Goal: Task Accomplishment & Management: Complete application form

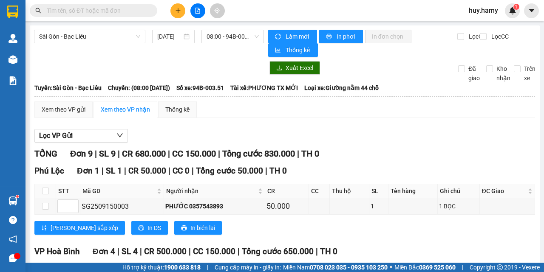
scroll to position [127, 0]
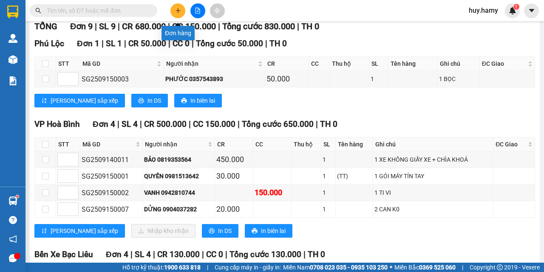
click at [179, 10] on icon "plus" at bounding box center [178, 11] width 6 height 6
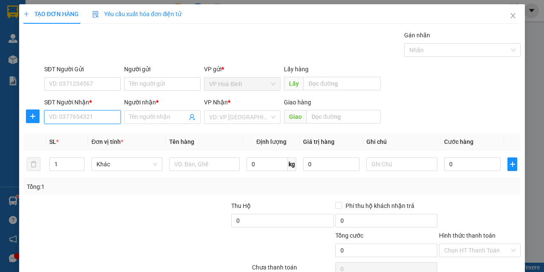
click at [96, 119] on input "SĐT Người Nhận *" at bounding box center [82, 117] width 76 height 14
click at [82, 132] on div "0867674032 - LY" at bounding box center [81, 134] width 65 height 9
type input "0867674032"
type input "LY"
type input "40.000"
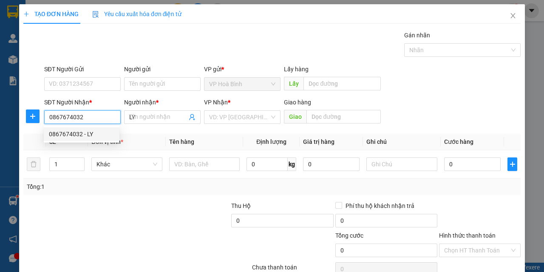
type input "40.000"
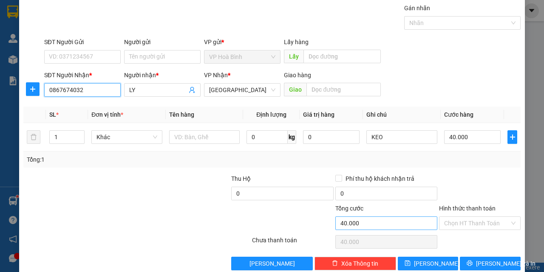
scroll to position [42, 0]
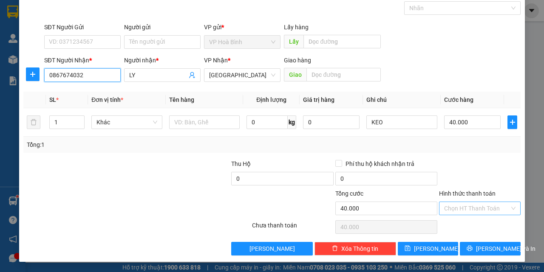
type input "0867674032"
click at [451, 203] on input "Hình thức thanh toán" at bounding box center [476, 208] width 65 height 13
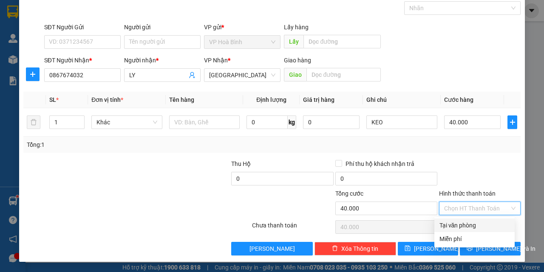
click at [456, 224] on div "Tại văn phòng" at bounding box center [474, 225] width 70 height 9
type input "0"
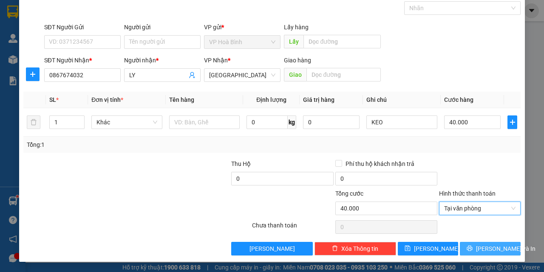
click at [478, 245] on span "[PERSON_NAME] và In" at bounding box center [505, 248] width 59 height 9
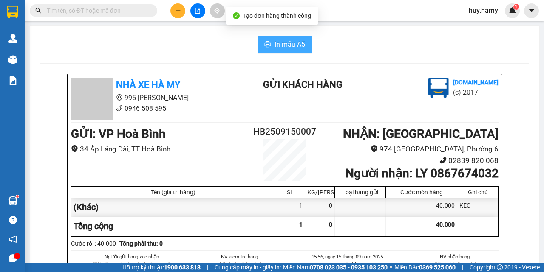
click at [265, 47] on icon "printer" at bounding box center [268, 44] width 6 height 6
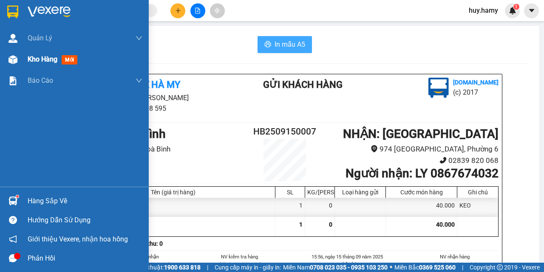
click at [34, 62] on span "Kho hàng" at bounding box center [43, 59] width 30 height 8
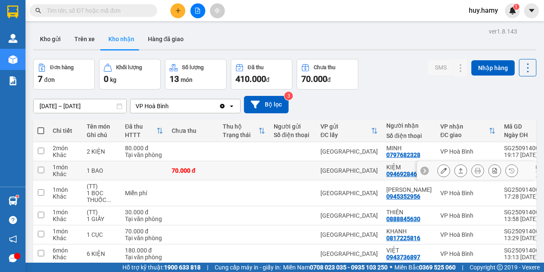
scroll to position [42, 0]
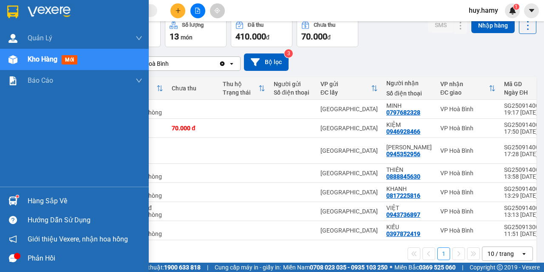
click at [31, 200] on div "Hàng sắp về" at bounding box center [85, 201] width 115 height 13
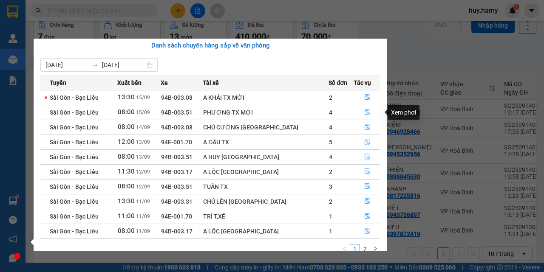
click at [364, 114] on icon "file-done" at bounding box center [367, 112] width 6 height 6
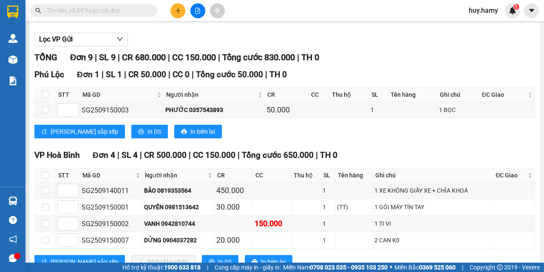
scroll to position [127, 0]
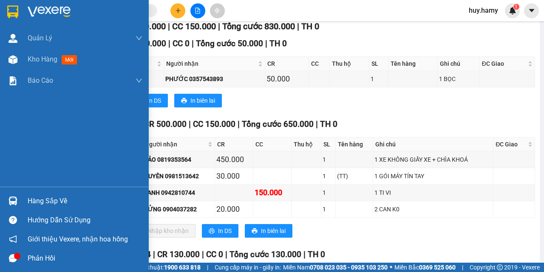
click at [45, 196] on div "Hàng sắp về" at bounding box center [85, 201] width 115 height 13
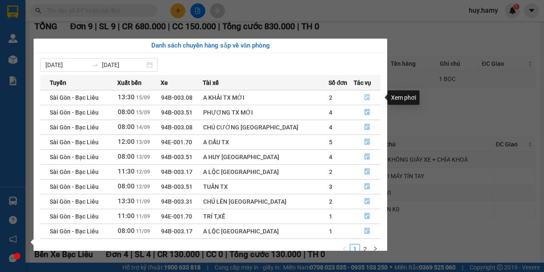
click at [364, 98] on icon "file-done" at bounding box center [367, 97] width 6 height 6
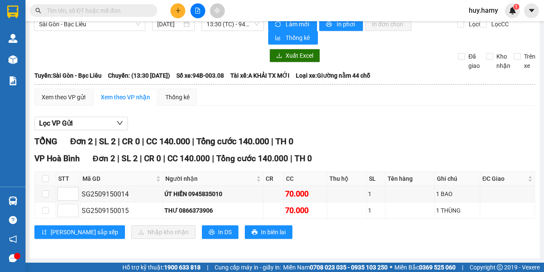
scroll to position [12, 0]
click at [218, 231] on span "In DS" at bounding box center [225, 232] width 14 height 9
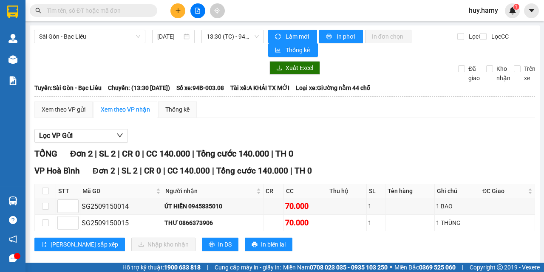
scroll to position [12, 0]
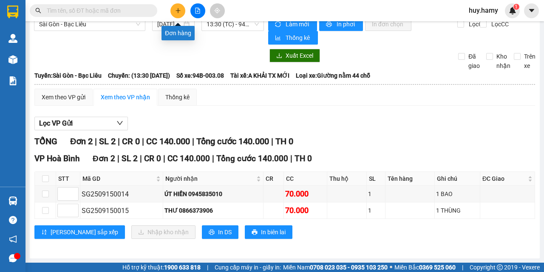
click at [178, 13] on icon "plus" at bounding box center [178, 11] width 6 height 6
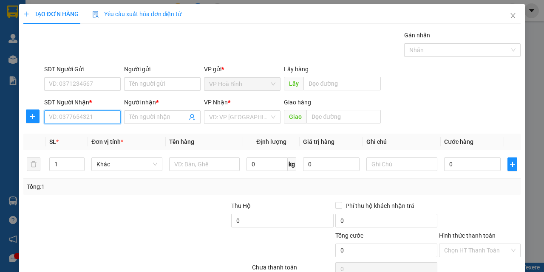
click at [75, 121] on input "SĐT Người Nhận *" at bounding box center [82, 117] width 76 height 14
click at [80, 116] on input "SĐT Người Nhận *" at bounding box center [82, 117] width 76 height 14
type input "0943865994"
click at [74, 135] on div "0943865994 - PHÚC" at bounding box center [81, 134] width 65 height 9
type input "PHÚC"
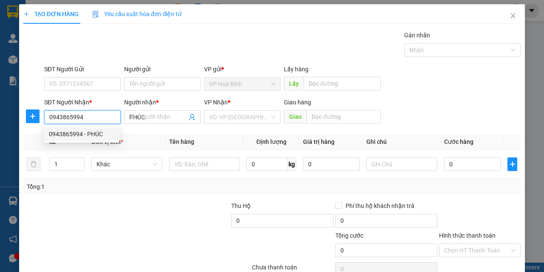
type input "70.000"
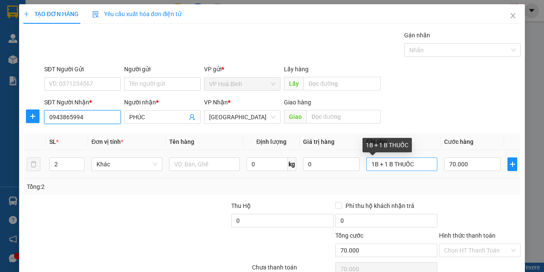
type input "0943865994"
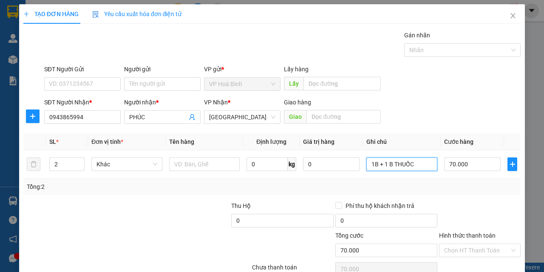
drag, startPoint x: 414, startPoint y: 162, endPoint x: 368, endPoint y: 179, distance: 49.2
click at [368, 179] on div "SL * Đơn vị tính * Tên hàng Định lượng Giá trị hàng Ghi chú Cước hàng 2 Khác 0 …" at bounding box center [271, 164] width 497 height 61
type input "B"
click at [453, 162] on input "70.000" at bounding box center [472, 165] width 56 height 14
type input "8"
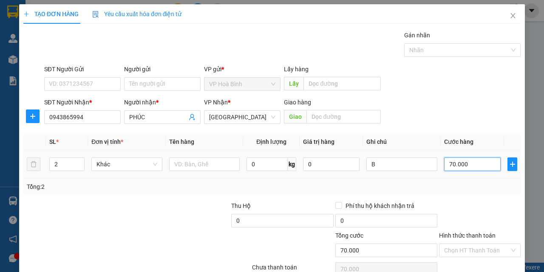
type input "8"
type input "80"
type input "800"
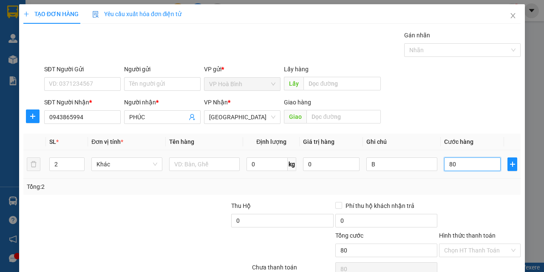
type input "800"
type input "8.000"
type input "80.000"
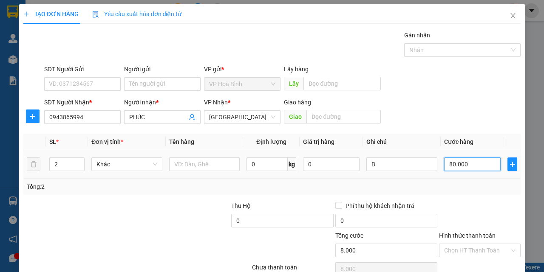
type input "80.000"
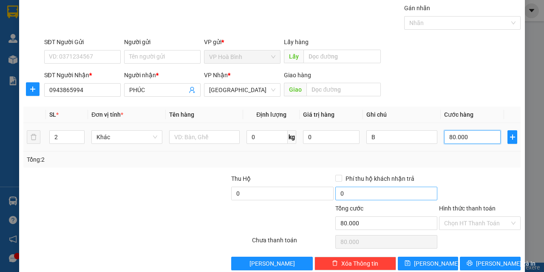
scroll to position [42, 0]
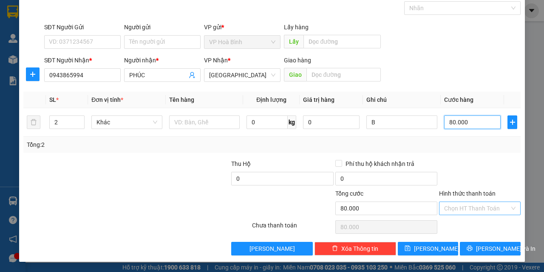
type input "80.000"
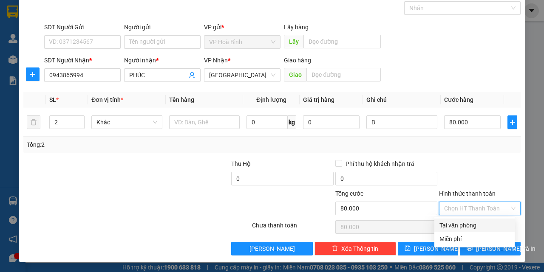
click at [473, 203] on input "Hình thức thanh toán" at bounding box center [476, 208] width 65 height 13
click at [473, 223] on div "Tại văn phòng" at bounding box center [474, 225] width 70 height 9
type input "0"
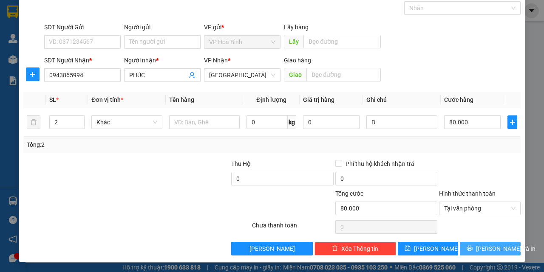
click at [485, 245] on span "[PERSON_NAME] và In" at bounding box center [505, 248] width 59 height 9
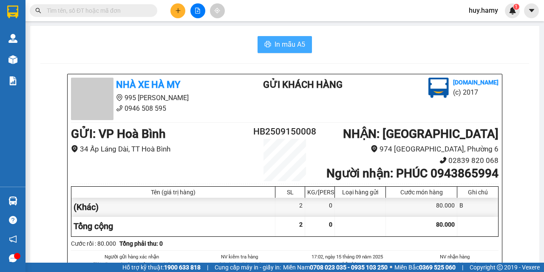
click at [295, 48] on span "In mẫu A5" at bounding box center [289, 44] width 31 height 11
click at [174, 11] on button at bounding box center [177, 10] width 15 height 15
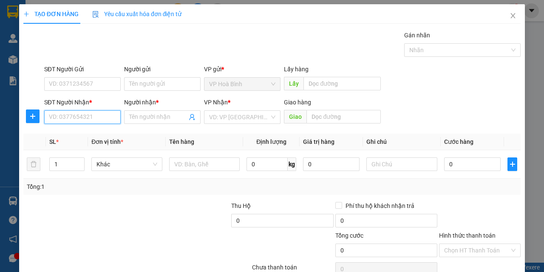
click at [81, 116] on input "SĐT Người Nhận *" at bounding box center [82, 117] width 76 height 14
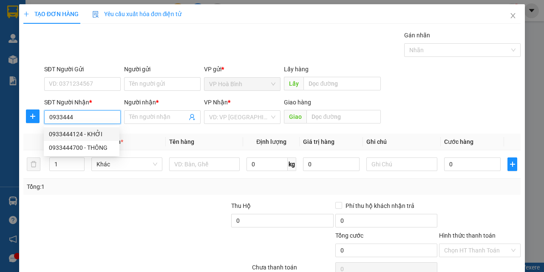
click at [76, 131] on div "0933444124 - KHỞI" at bounding box center [81, 134] width 65 height 9
type input "0933444124"
type input "KHỞI"
type input "30.000"
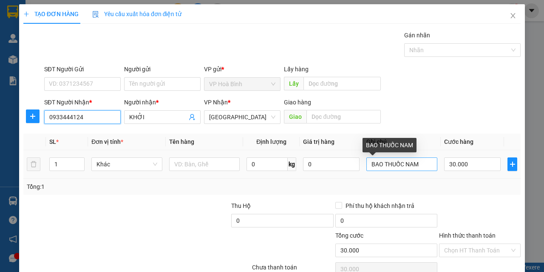
type input "0933444124"
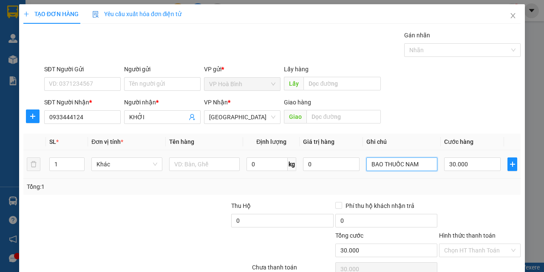
drag, startPoint x: 423, startPoint y: 164, endPoint x: 358, endPoint y: 166, distance: 65.9
click at [358, 166] on tr "1 Khác 0 kg 0 BAO THUỐC NAM 30.000" at bounding box center [271, 164] width 497 height 28
type input "T"
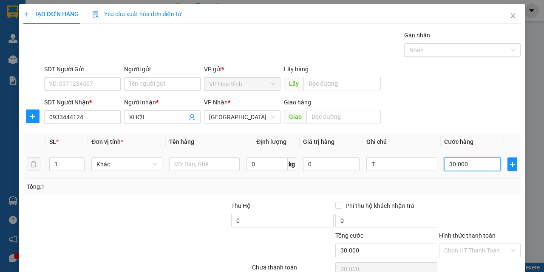
click at [459, 160] on input "30.000" at bounding box center [472, 165] width 56 height 14
type input "1"
type input "10"
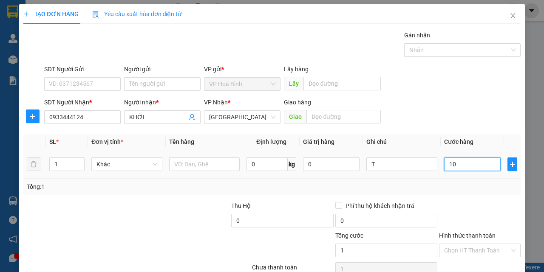
type input "10"
type input "100"
type input "1.000"
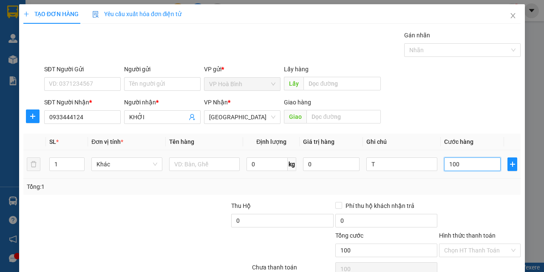
type input "1.000"
type input "10.000"
type input "100.000"
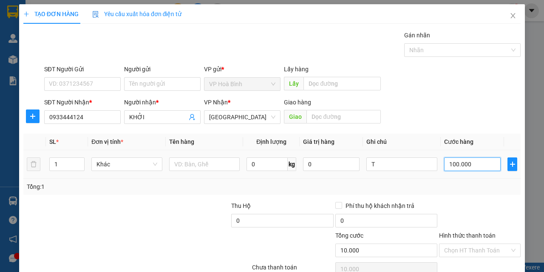
type input "100.000"
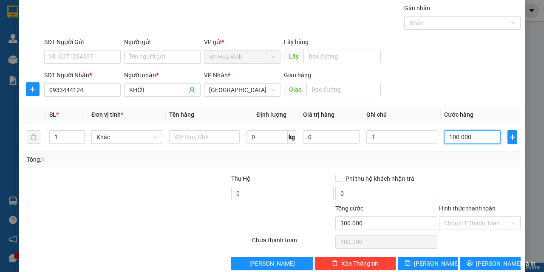
scroll to position [42, 0]
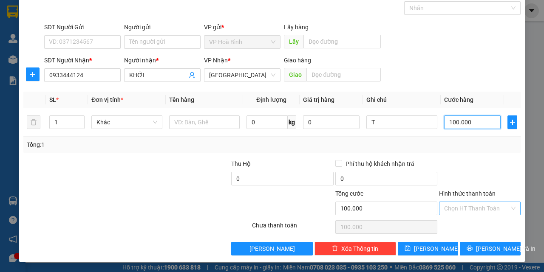
type input "100.000"
click at [469, 209] on input "Hình thức thanh toán" at bounding box center [476, 208] width 65 height 13
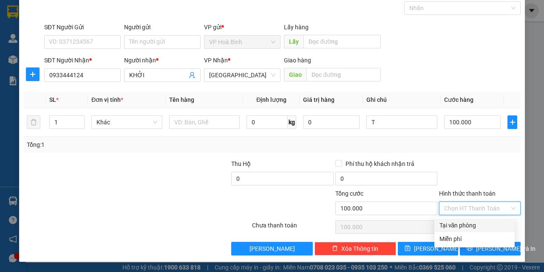
click at [468, 227] on div "Tại văn phòng" at bounding box center [474, 225] width 70 height 9
type input "0"
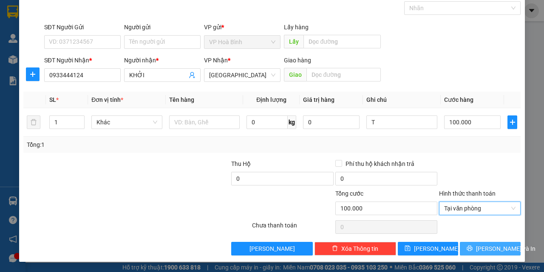
click at [490, 247] on span "[PERSON_NAME] và In" at bounding box center [505, 248] width 59 height 9
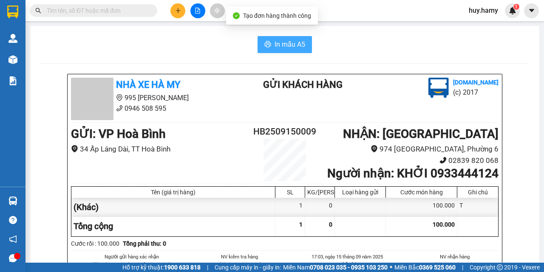
click at [277, 42] on span "In mẫu A5" at bounding box center [289, 44] width 31 height 11
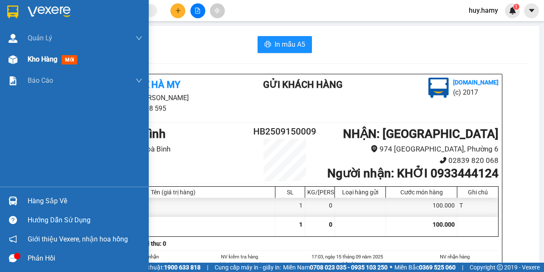
click at [37, 57] on span "Kho hàng" at bounding box center [43, 59] width 30 height 8
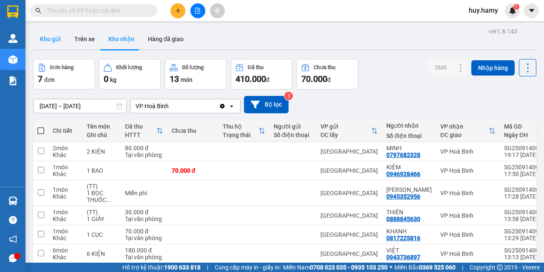
click at [47, 40] on button "Kho gửi" at bounding box center [50, 39] width 34 height 20
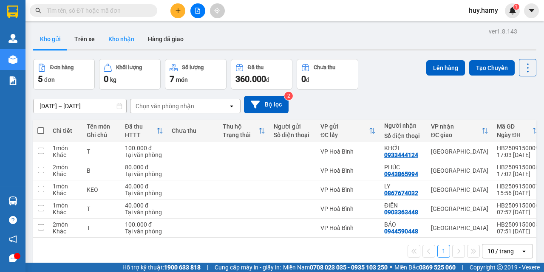
click at [125, 35] on button "Kho nhận" at bounding box center [122, 39] width 40 height 20
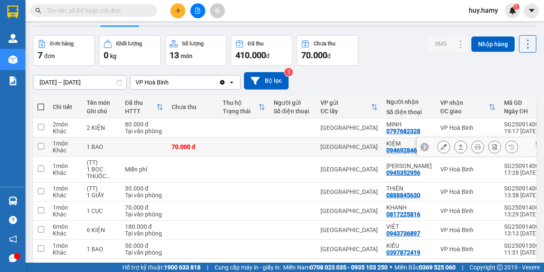
scroll to position [42, 0]
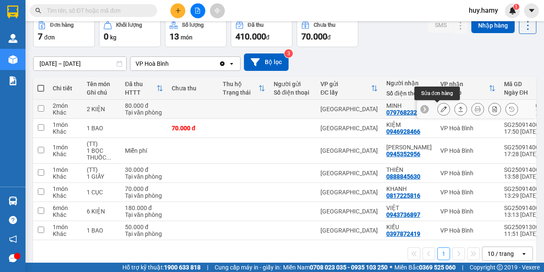
click at [437, 108] on button at bounding box center [443, 109] width 12 height 15
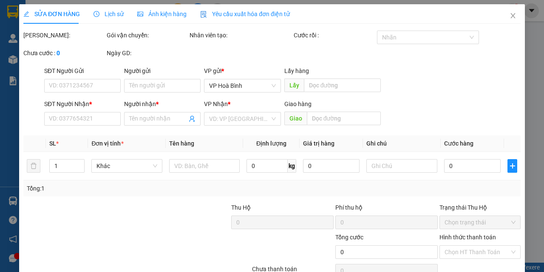
type input "0797682328"
type input "MINH"
type input "80.000"
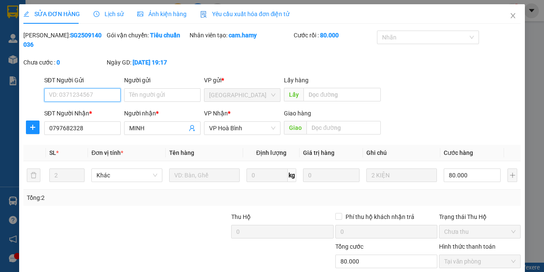
scroll to position [53, 0]
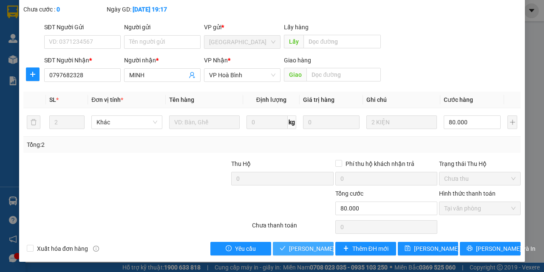
click at [309, 248] on span "Lưu và Giao hàng" at bounding box center [330, 248] width 82 height 9
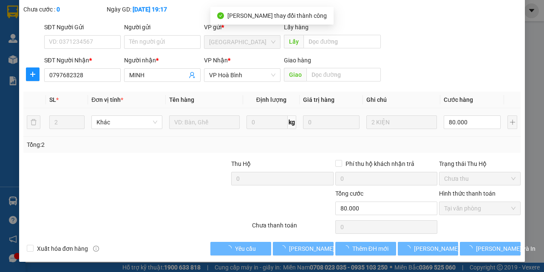
scroll to position [0, 0]
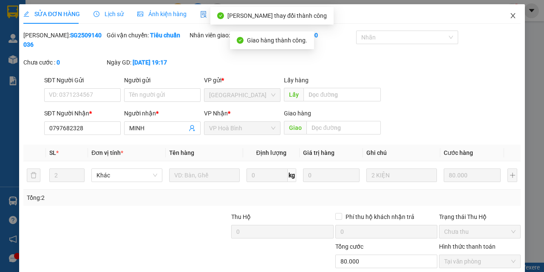
click at [511, 18] on icon "close" at bounding box center [513, 15] width 5 height 5
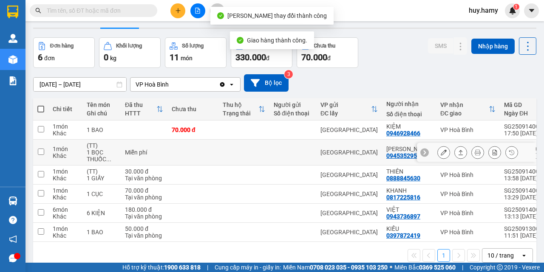
scroll to position [39, 0]
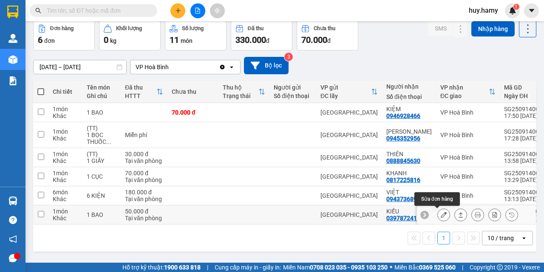
click at [440, 216] on icon at bounding box center [443, 215] width 6 height 6
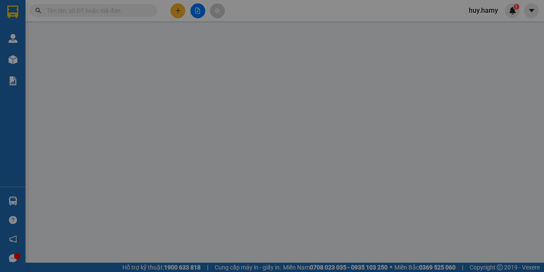
type input "0397872419"
type input "KIỀU"
type input "50.000"
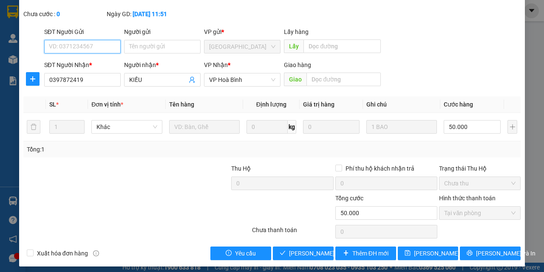
scroll to position [53, 0]
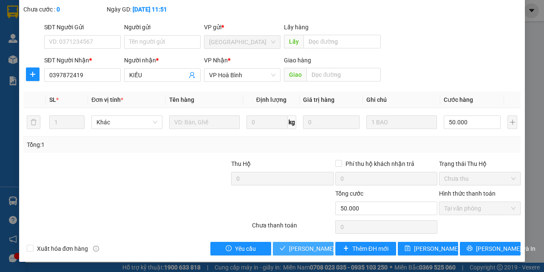
click at [293, 245] on span "Lưu và Giao hàng" at bounding box center [330, 248] width 82 height 9
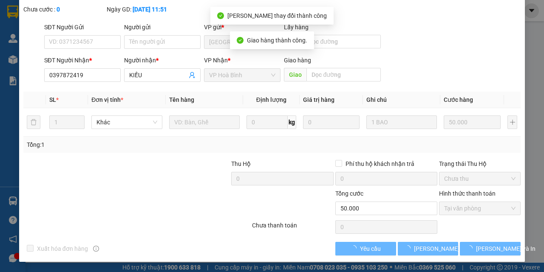
scroll to position [0, 0]
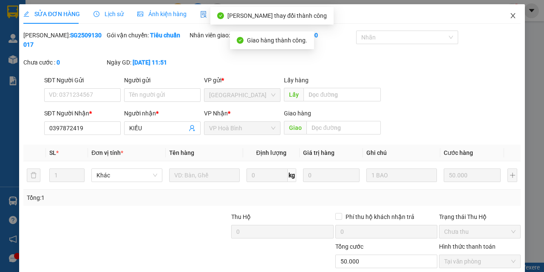
click at [506, 11] on span "Close" at bounding box center [513, 16] width 24 height 24
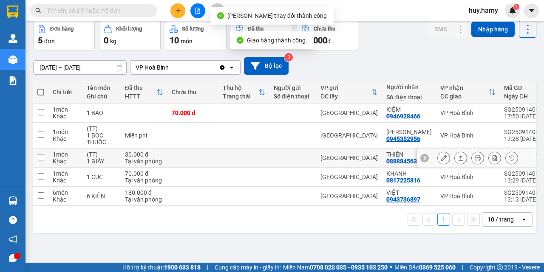
scroll to position [39, 0]
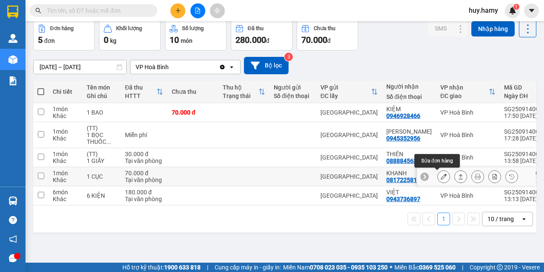
click at [440, 178] on icon at bounding box center [443, 177] width 6 height 6
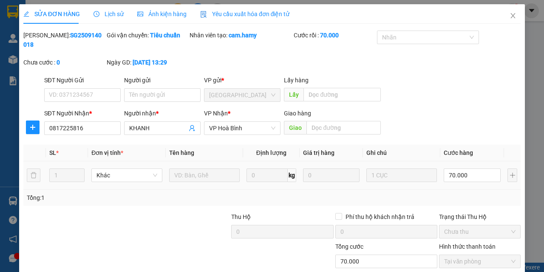
type input "0817225816"
type input "KHANH"
type input "70.000"
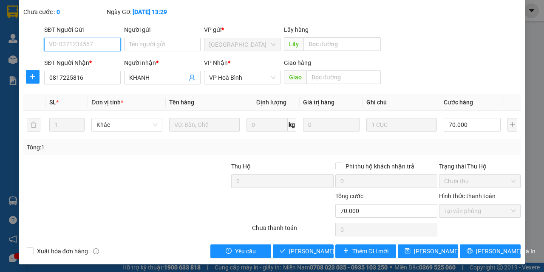
scroll to position [53, 0]
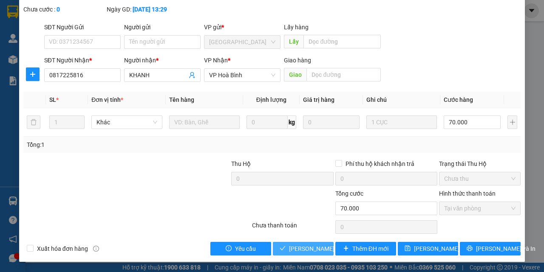
click at [305, 250] on span "Lưu và Giao hàng" at bounding box center [330, 248] width 82 height 9
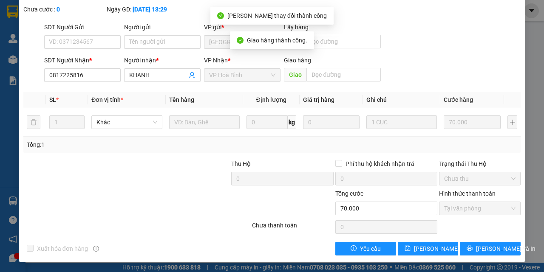
scroll to position [0, 0]
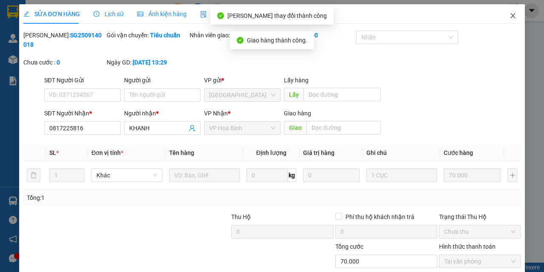
click at [511, 14] on icon "close" at bounding box center [513, 15] width 5 height 5
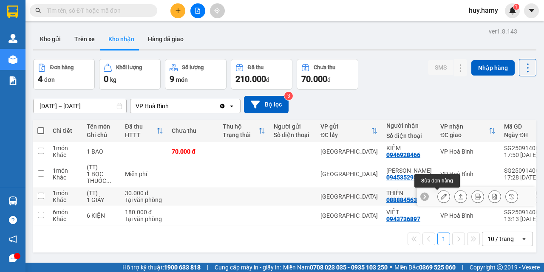
click at [440, 196] on icon at bounding box center [443, 197] width 6 height 6
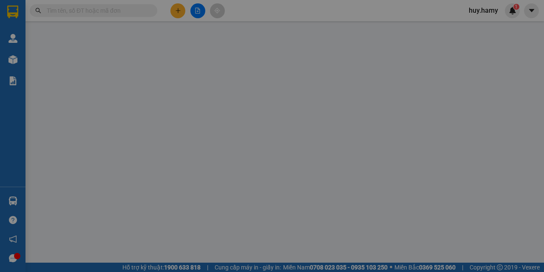
type input "0888845630"
type input "THIÊN"
type input "30.000"
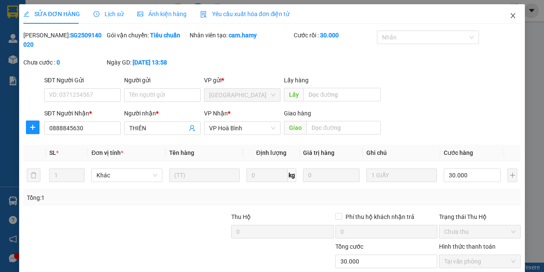
click at [509, 13] on icon "close" at bounding box center [512, 15] width 7 height 7
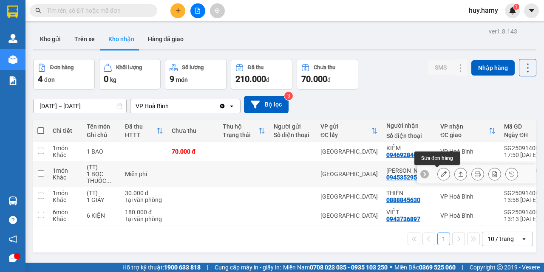
click at [440, 173] on icon at bounding box center [443, 174] width 6 height 6
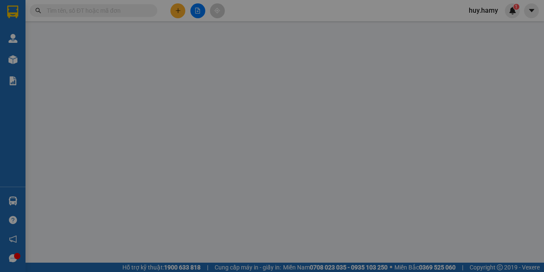
type input "0945352956"
type input "BẠCH LÊ"
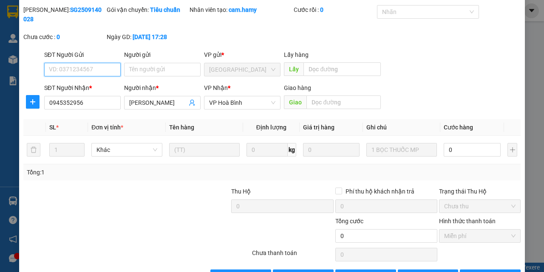
scroll to position [53, 0]
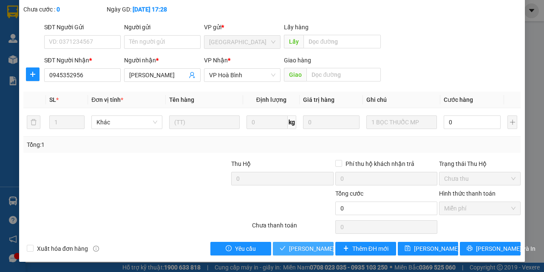
click at [305, 251] on span "Lưu và Giao hàng" at bounding box center [330, 248] width 82 height 9
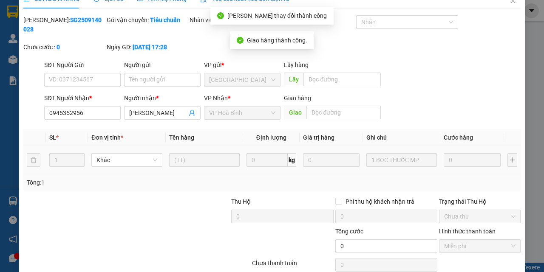
scroll to position [0, 0]
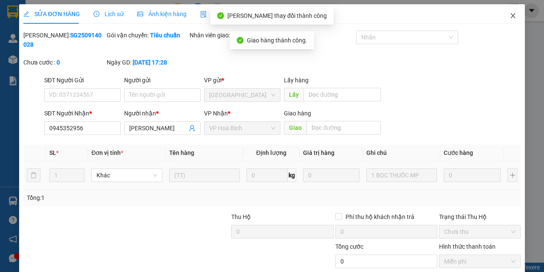
click at [509, 14] on icon "close" at bounding box center [512, 15] width 7 height 7
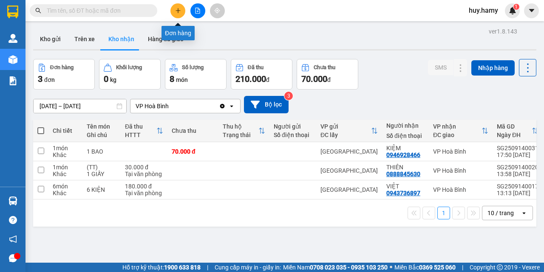
click at [173, 8] on button at bounding box center [177, 10] width 15 height 15
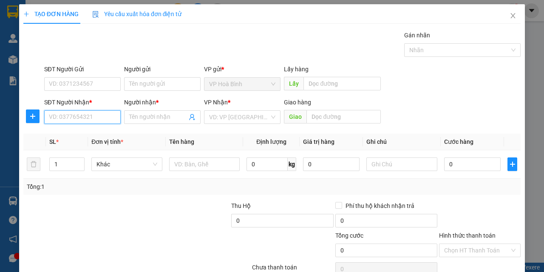
click at [88, 121] on input "SĐT Người Nhận *" at bounding box center [82, 117] width 76 height 14
type input "0908115558"
click at [86, 131] on div "0908115558 - LINH" at bounding box center [81, 134] width 65 height 9
type input "LINH"
type input "30.000"
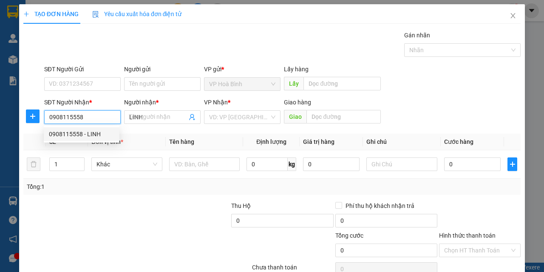
type input "30.000"
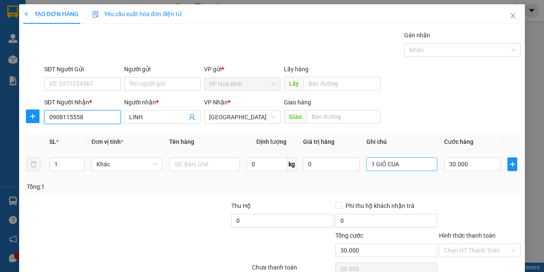
type input "0908115558"
drag, startPoint x: 407, startPoint y: 165, endPoint x: 350, endPoint y: 176, distance: 57.5
click at [350, 176] on tr "1 Khác 0 kg 0 1 GIỎ CUA 30.000" at bounding box center [271, 164] width 497 height 28
type input "T"
click at [471, 171] on div "30.000" at bounding box center [472, 164] width 56 height 17
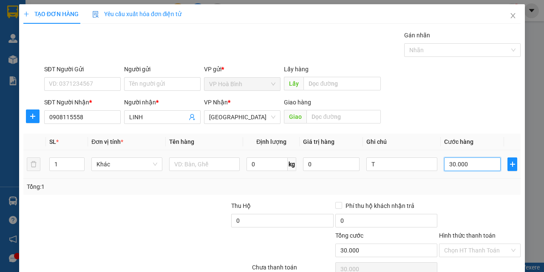
click at [470, 169] on input "30.000" at bounding box center [472, 165] width 56 height 14
type input "7"
type input "70"
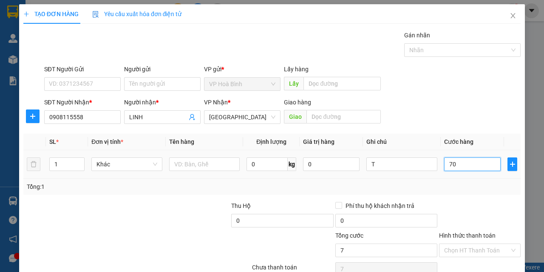
type input "70"
type input "700"
type input "7.000"
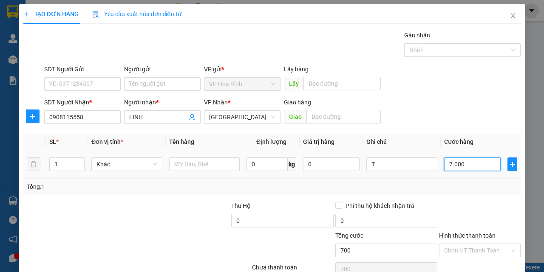
type input "7.000"
type input "70.000"
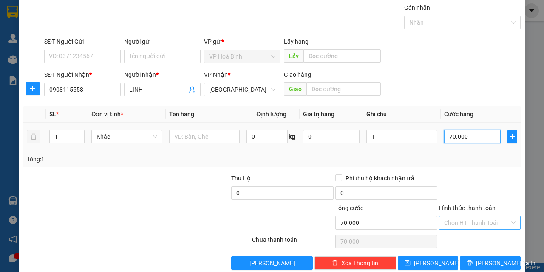
scroll to position [42, 0]
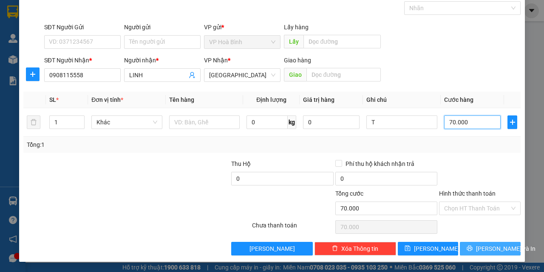
type input "70.000"
click at [486, 251] on span "[PERSON_NAME] và In" at bounding box center [505, 248] width 59 height 9
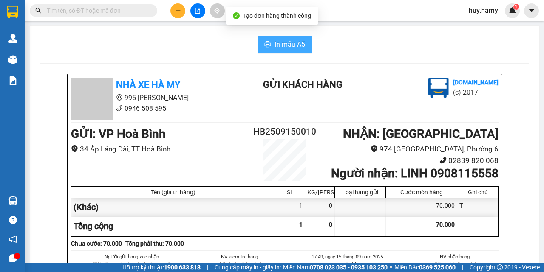
click at [274, 50] on span "In mẫu A5" at bounding box center [289, 44] width 31 height 11
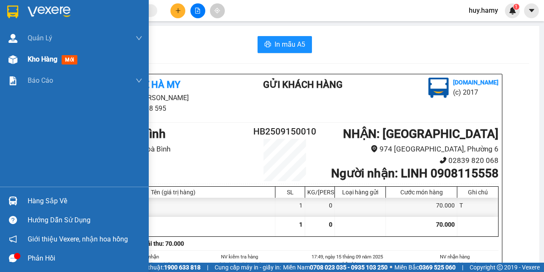
click at [28, 60] on span "Kho hàng" at bounding box center [43, 59] width 30 height 8
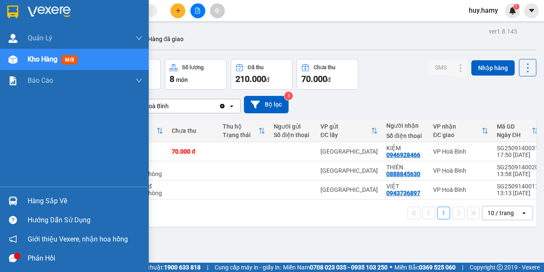
click at [31, 203] on div "Hàng sắp về" at bounding box center [85, 201] width 115 height 13
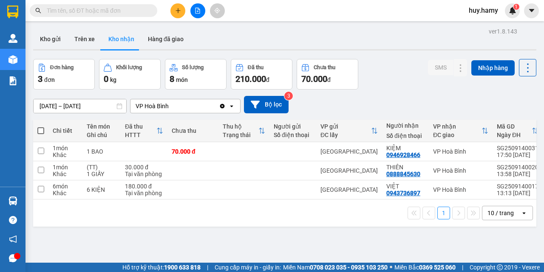
click at [296, 3] on section "Kết quả tìm kiếm ( 0 ) Bộ lọc No Data huy.hamy 1 Quản Lý Quản lý khách hàng mới…" at bounding box center [272, 136] width 544 height 272
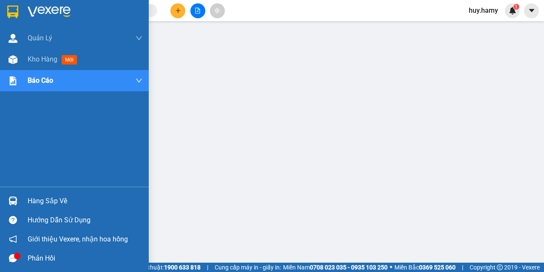
click at [49, 203] on div "Hàng sắp về" at bounding box center [85, 201] width 115 height 13
click at [43, 195] on div "Hàng sắp về" at bounding box center [85, 201] width 115 height 13
click at [34, 198] on div "Hàng sắp về" at bounding box center [85, 201] width 115 height 13
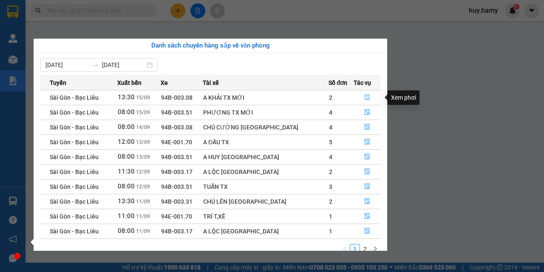
click at [364, 96] on icon "file-done" at bounding box center [366, 98] width 5 height 6
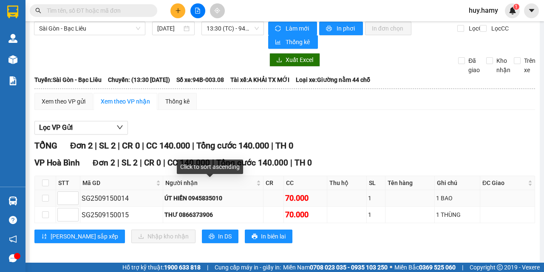
scroll to position [12, 0]
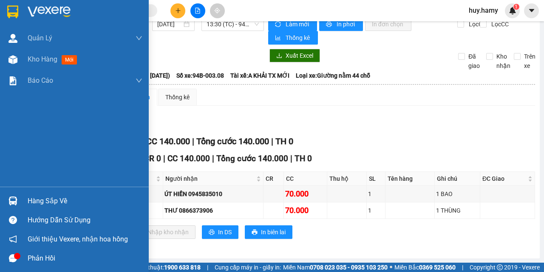
click at [42, 202] on div "Hàng sắp về" at bounding box center [85, 201] width 115 height 13
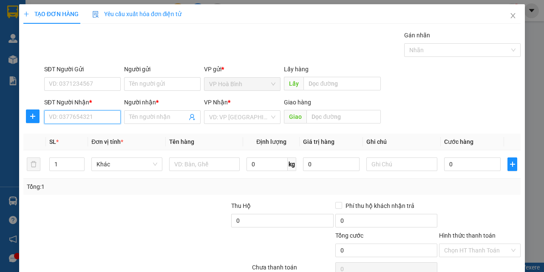
click at [83, 114] on input "SĐT Người Nhận *" at bounding box center [82, 117] width 76 height 14
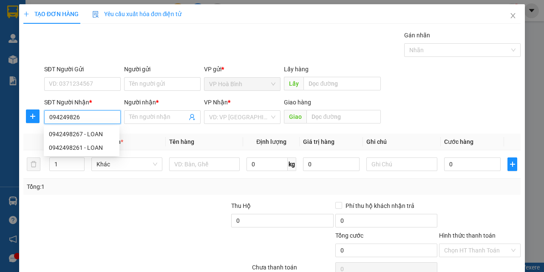
type input "0942498267"
click at [75, 137] on div "0942498267 - LOAN" at bounding box center [81, 134] width 65 height 9
type input "LOAN"
type input "40.000"
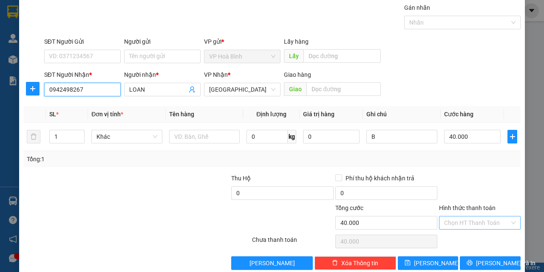
scroll to position [42, 0]
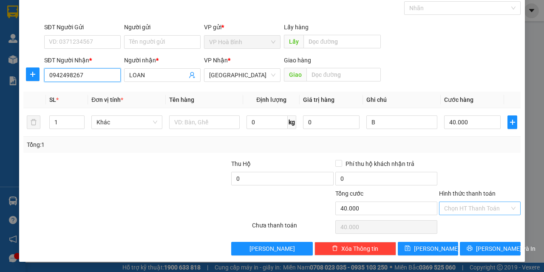
type input "0942498267"
click at [474, 208] on input "Hình thức thanh toán" at bounding box center [476, 208] width 65 height 13
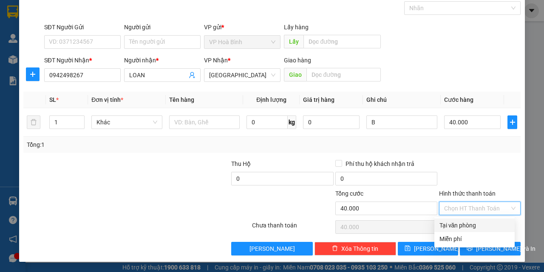
click at [471, 227] on div "Tại văn phòng" at bounding box center [474, 225] width 70 height 9
type input "0"
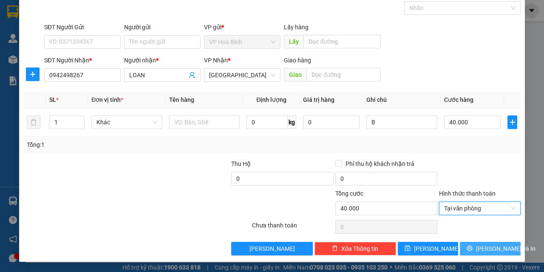
click at [486, 250] on span "[PERSON_NAME] và In" at bounding box center [505, 248] width 59 height 9
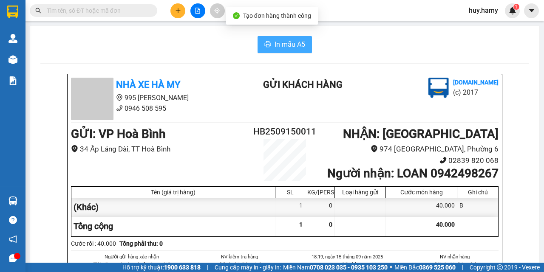
click at [297, 38] on button "In mẫu A5" at bounding box center [284, 44] width 54 height 17
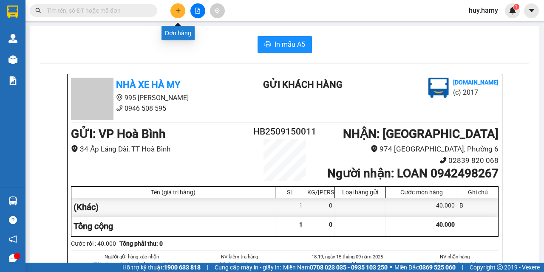
click at [176, 11] on icon "plus" at bounding box center [178, 11] width 6 height 6
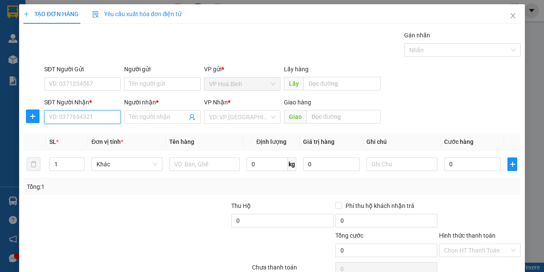
click at [82, 118] on input "SĐT Người Nhận *" at bounding box center [82, 117] width 76 height 14
type input "0909974731"
click at [77, 130] on div "0909974731 - KHUONG" at bounding box center [81, 134] width 65 height 9
type input "KHUONG"
type input "70.000"
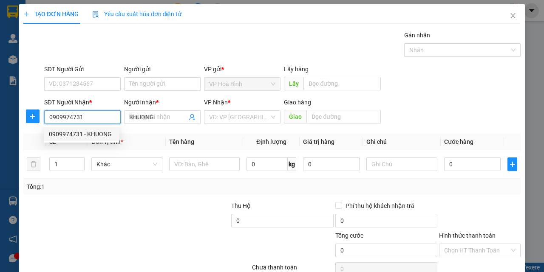
type input "70.000"
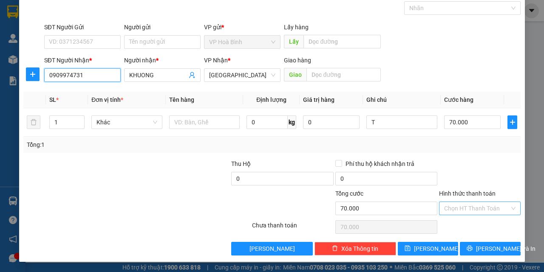
type input "0909974731"
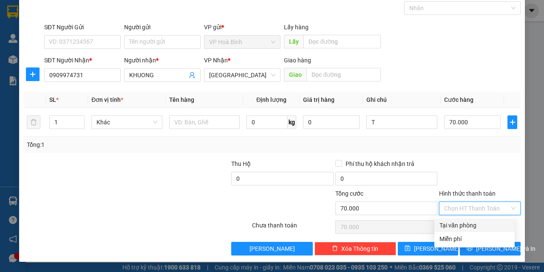
click at [483, 205] on input "Hình thức thanh toán" at bounding box center [476, 208] width 65 height 13
click at [469, 220] on div "Tại văn phòng" at bounding box center [474, 226] width 80 height 14
type input "0"
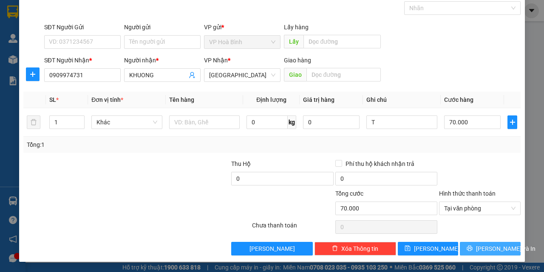
click at [483, 245] on span "[PERSON_NAME] và In" at bounding box center [505, 248] width 59 height 9
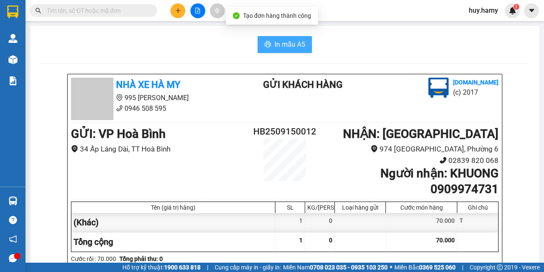
click at [281, 51] on button "In mẫu A5" at bounding box center [284, 44] width 54 height 17
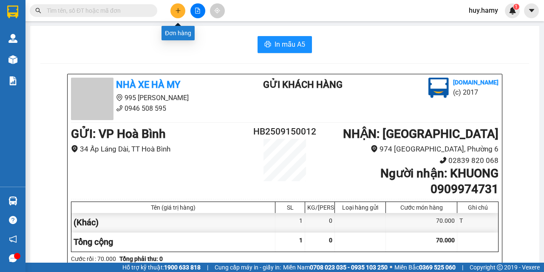
click at [175, 9] on icon "plus" at bounding box center [178, 11] width 6 height 6
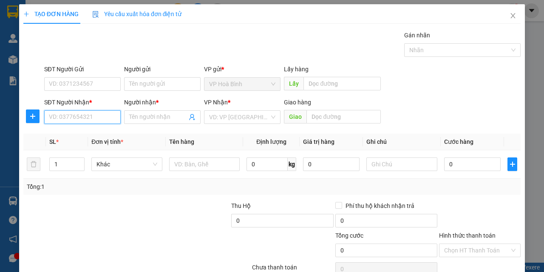
click at [72, 120] on input "SĐT Người Nhận *" at bounding box center [82, 117] width 76 height 14
type input "0769627288"
click at [72, 130] on div "0769627288 - THỐNG" at bounding box center [81, 134] width 65 height 9
type input "THỐNG"
type input "40.000"
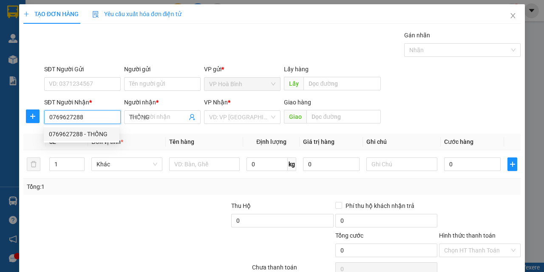
type input "40.000"
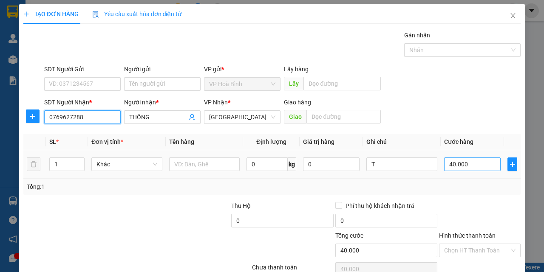
type input "0769627288"
click at [458, 162] on input "40.000" at bounding box center [472, 165] width 56 height 14
type input "7"
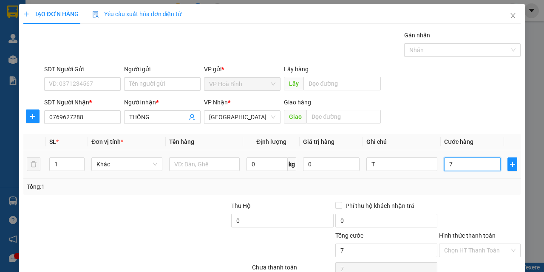
type input "70"
type input "700"
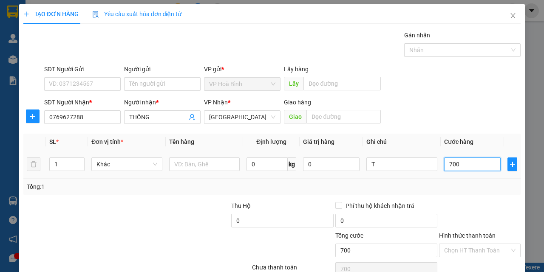
type input "7.000"
type input "70.000"
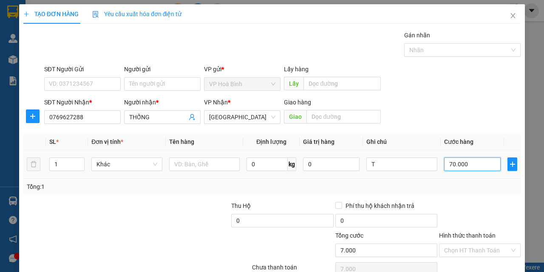
type input "70.000"
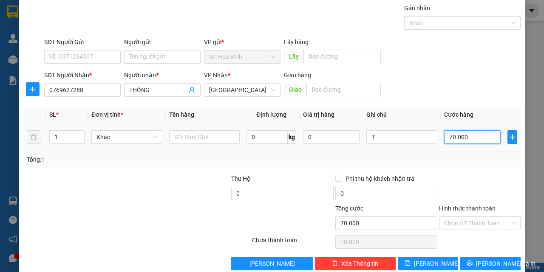
scroll to position [42, 0]
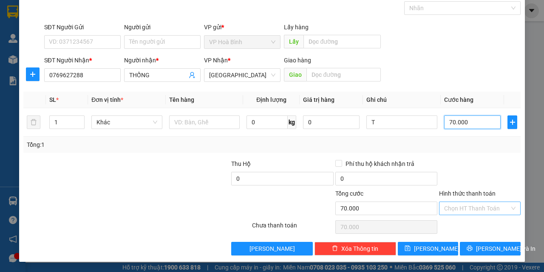
type input "70.000"
drag, startPoint x: 465, startPoint y: 203, endPoint x: 465, endPoint y: 214, distance: 11.5
click at [465, 204] on input "Hình thức thanh toán" at bounding box center [476, 208] width 65 height 13
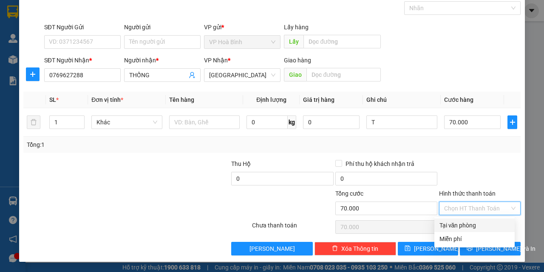
click at [467, 225] on div "Tại văn phòng" at bounding box center [474, 225] width 70 height 9
type input "0"
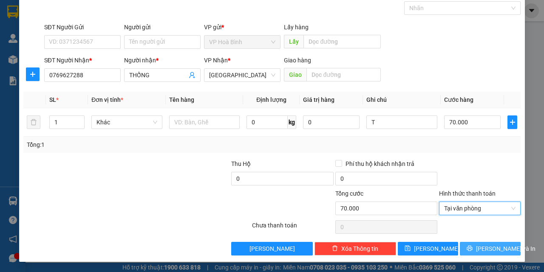
click at [479, 247] on span "[PERSON_NAME] và In" at bounding box center [505, 248] width 59 height 9
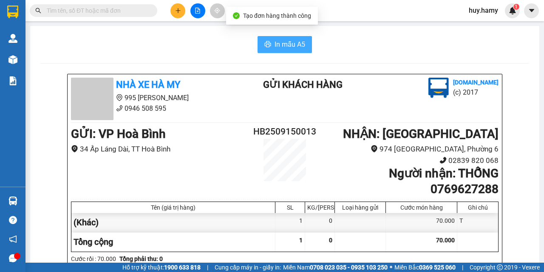
click at [274, 41] on span "In mẫu A5" at bounding box center [289, 44] width 31 height 11
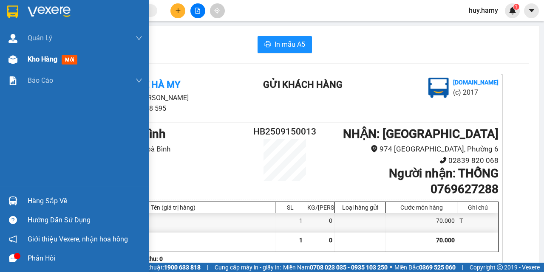
click at [33, 64] on div "Kho hàng mới" at bounding box center [54, 59] width 53 height 11
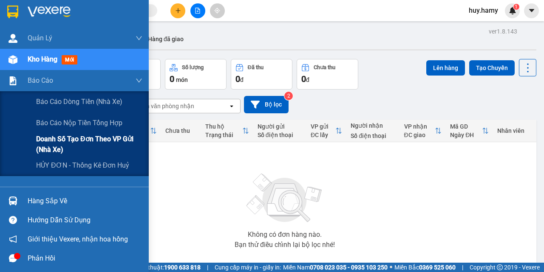
click at [71, 136] on span "Doanh số tạo đơn theo VP gửi (nhà xe)" at bounding box center [89, 144] width 106 height 21
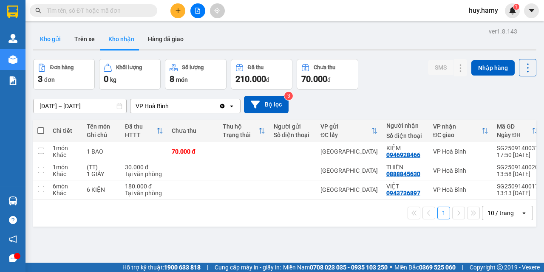
click at [55, 40] on button "Kho gửi" at bounding box center [50, 39] width 34 height 20
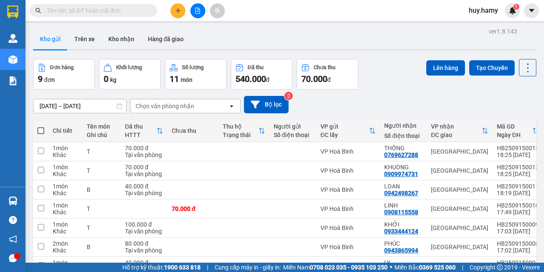
click at [40, 129] on span at bounding box center [40, 130] width 7 height 7
click at [41, 127] on input "checkbox" at bounding box center [41, 127] width 0 height 0
checkbox input "true"
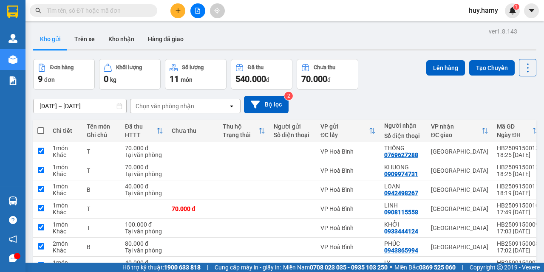
checkbox input "true"
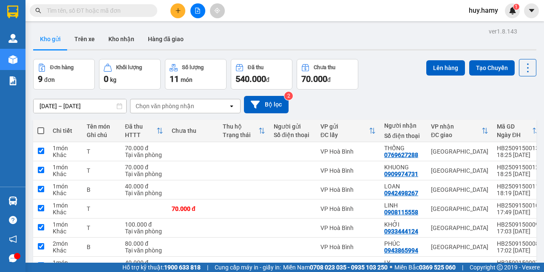
checkbox input "true"
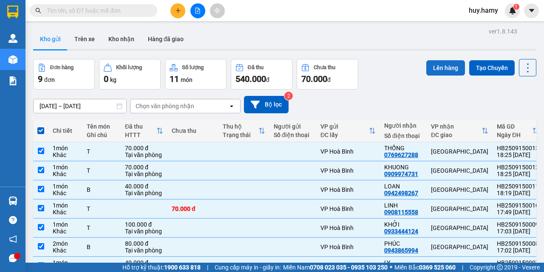
click at [435, 67] on button "Lên hàng" at bounding box center [445, 67] width 39 height 15
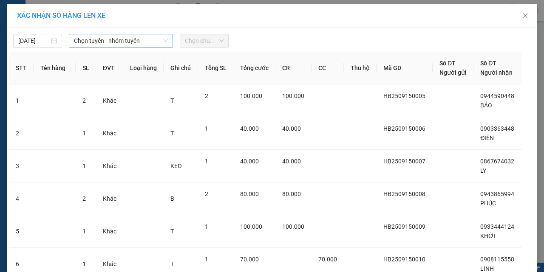
click at [114, 43] on span "Chọn tuyến - nhóm tuyến" at bounding box center [121, 40] width 94 height 13
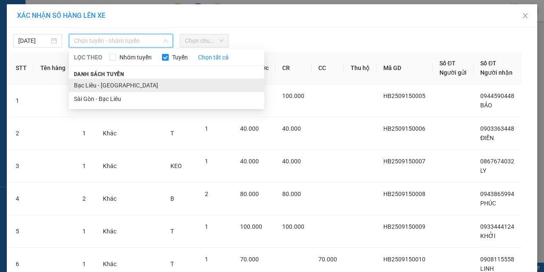
click at [117, 87] on li "Bạc Liêu - [GEOGRAPHIC_DATA]" at bounding box center [166, 86] width 195 height 14
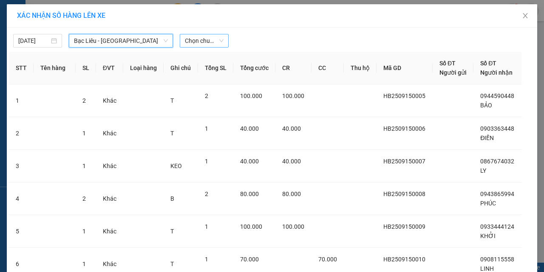
click at [186, 37] on span "Chọn chuyến" at bounding box center [204, 40] width 39 height 13
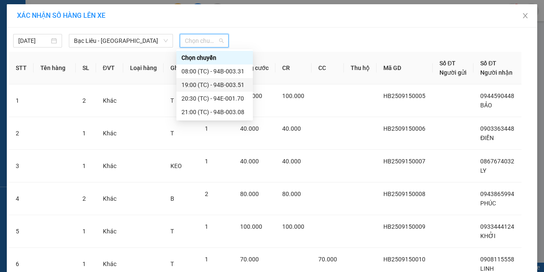
click at [228, 84] on div "19:00 (TC) - 94B-003.51" at bounding box center [214, 84] width 66 height 9
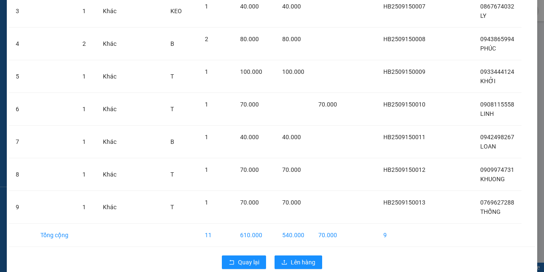
scroll to position [174, 0]
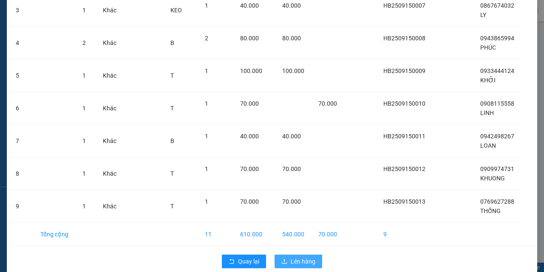
click at [299, 257] on span "Lên hàng" at bounding box center [303, 261] width 25 height 9
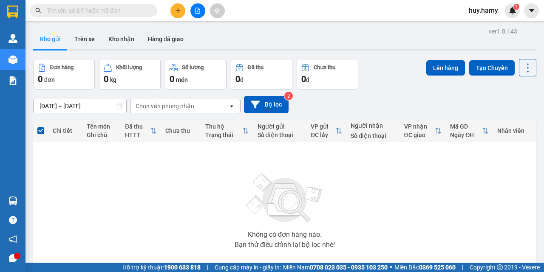
click at [86, 9] on input "text" at bounding box center [97, 10] width 100 height 9
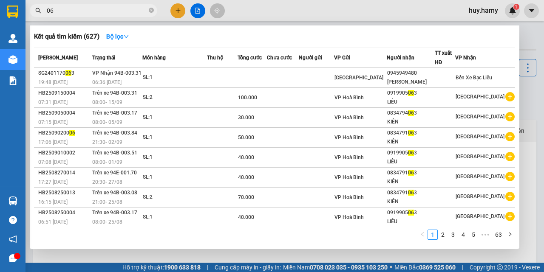
type input "0"
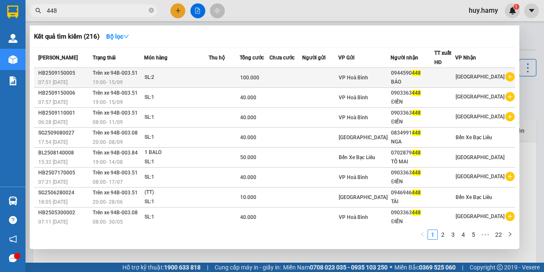
type input "448"
click at [140, 84] on div "19:00 [DATE]" at bounding box center [118, 82] width 51 height 9
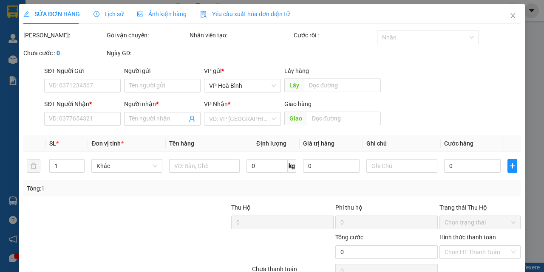
type input "0944590448"
type input "BẢO"
type input "100.000"
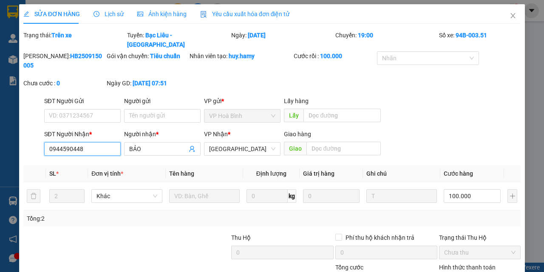
drag, startPoint x: 98, startPoint y: 138, endPoint x: 40, endPoint y: 144, distance: 57.6
click at [40, 144] on div "SĐT Người Nhận * 0944590448 0944590448 Người nhận * BẢO VP Nhận * [GEOGRAPHIC_D…" at bounding box center [272, 145] width 499 height 30
click at [511, 11] on span "Close" at bounding box center [513, 16] width 24 height 24
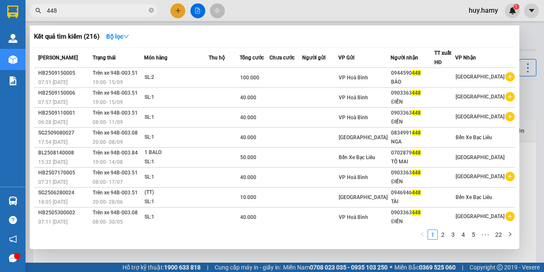
click at [70, 13] on input "448" at bounding box center [97, 10] width 100 height 9
drag, startPoint x: 70, startPoint y: 13, endPoint x: 37, endPoint y: 16, distance: 32.5
click at [37, 16] on span "448" at bounding box center [93, 10] width 127 height 13
paste input "0944590"
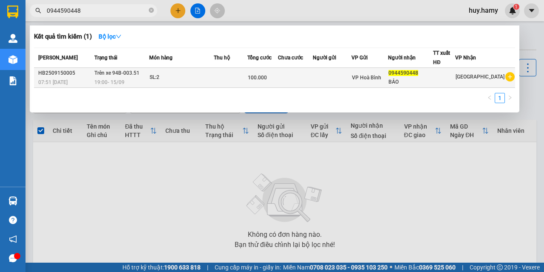
type input "0944590448"
click at [74, 79] on div "07:51 [DATE]" at bounding box center [65, 82] width 54 height 9
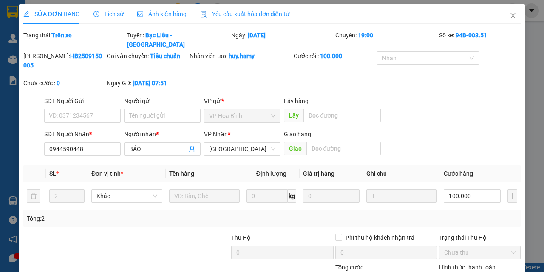
type input "0944590448"
type input "BẢO"
type input "100.000"
click at [509, 15] on icon "close" at bounding box center [512, 15] width 7 height 7
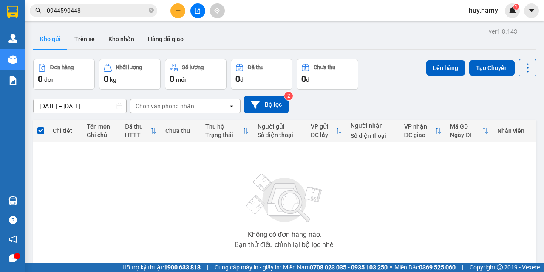
click at [195, 8] on icon "file-add" at bounding box center [197, 11] width 5 height 6
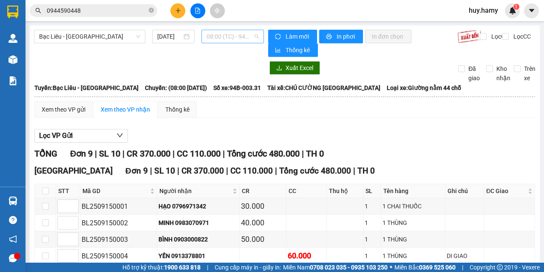
click at [241, 36] on span "08:00 (TC) - 94B-003.31" at bounding box center [232, 36] width 52 height 13
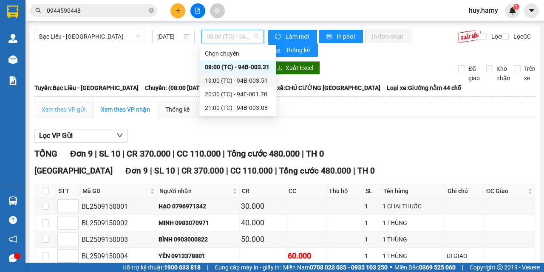
click at [81, 102] on div "Xem theo VP gửi" at bounding box center [63, 109] width 58 height 17
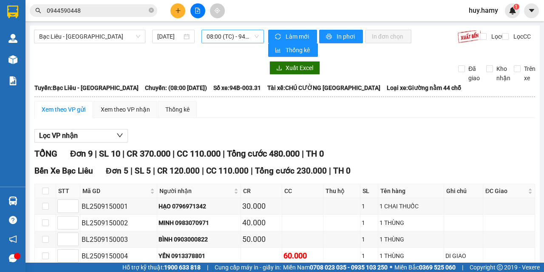
click at [247, 40] on span "08:00 (TC) - 94B-003.31" at bounding box center [232, 36] width 52 height 13
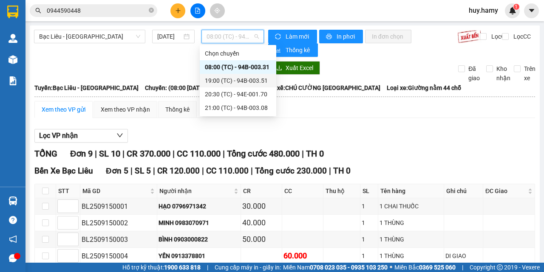
click at [245, 80] on div "19:00 (TC) - 94B-003.51" at bounding box center [238, 80] width 66 height 9
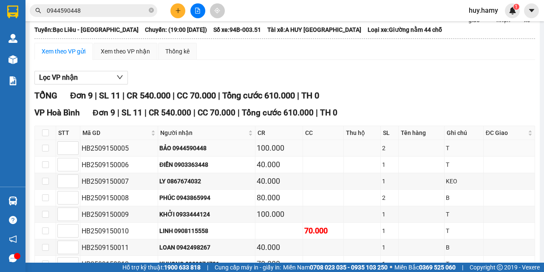
scroll to position [128, 0]
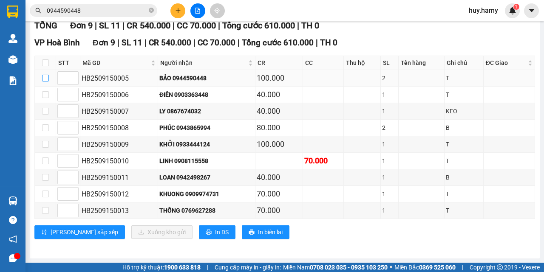
click at [44, 79] on input "checkbox" at bounding box center [45, 78] width 7 height 7
checkbox input "true"
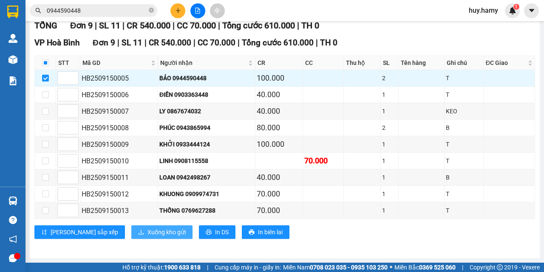
click at [147, 234] on span "Xuống kho gửi" at bounding box center [166, 232] width 38 height 9
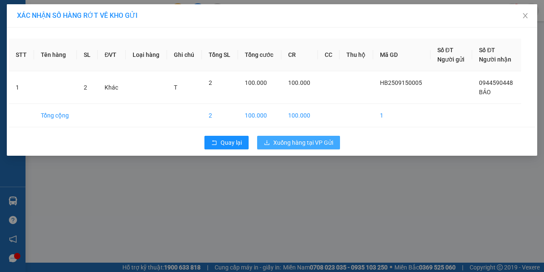
click at [311, 147] on span "Xuống hàng tại VP Gửi" at bounding box center [303, 142] width 60 height 9
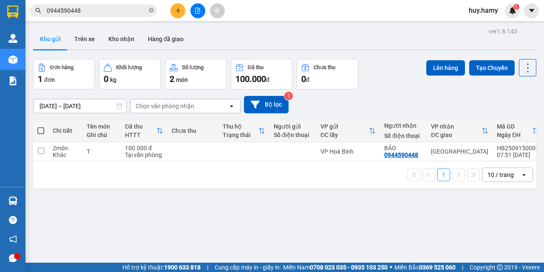
click at [38, 131] on span at bounding box center [40, 130] width 7 height 7
click at [41, 127] on input "checkbox" at bounding box center [41, 127] width 0 height 0
checkbox input "true"
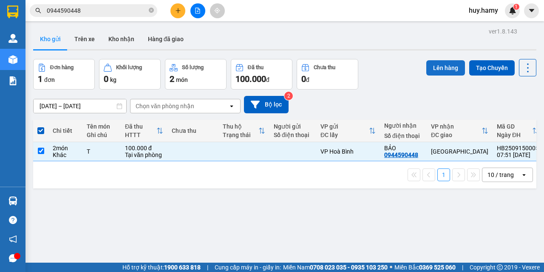
click at [437, 66] on button "Lên hàng" at bounding box center [445, 67] width 39 height 15
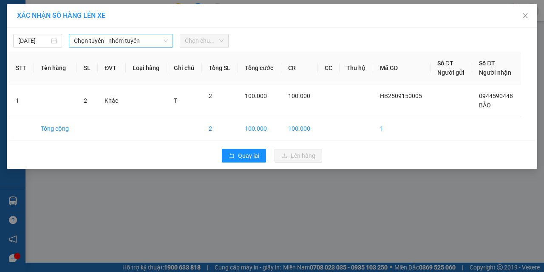
click at [160, 42] on span "Chọn tuyến - nhóm tuyến" at bounding box center [121, 40] width 94 height 13
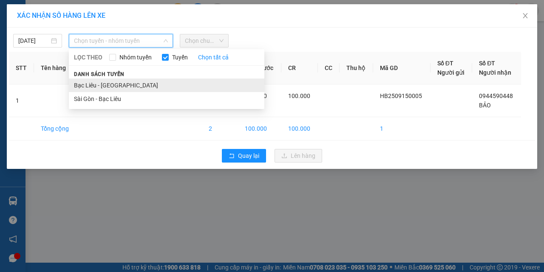
click at [122, 81] on li "Bạc Liêu - [GEOGRAPHIC_DATA]" at bounding box center [166, 86] width 195 height 14
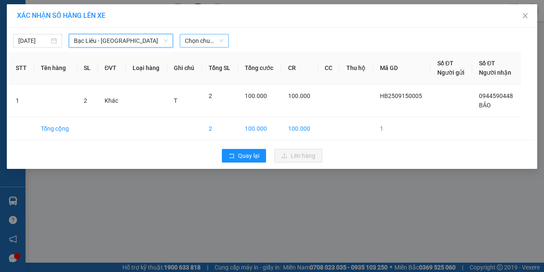
click at [213, 43] on span "Chọn chuyến" at bounding box center [204, 40] width 39 height 13
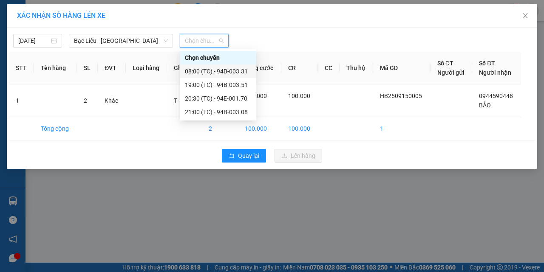
click at [226, 67] on div "08:00 (TC) - 94B-003.31" at bounding box center [218, 71] width 66 height 9
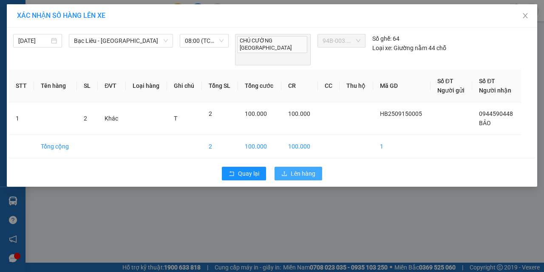
click at [304, 169] on span "Lên hàng" at bounding box center [303, 173] width 25 height 9
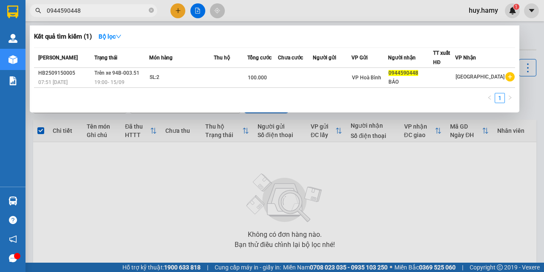
drag, startPoint x: 93, startPoint y: 14, endPoint x: 39, endPoint y: 26, distance: 54.7
click at [39, 18] on div "Kết quả tìm kiếm ( 1 ) Bộ lọc Mã ĐH Trạng thái Món hàng Thu hộ Tổng cước Chưa c…" at bounding box center [83, 10] width 166 height 15
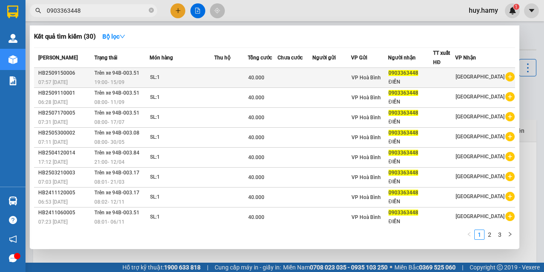
type input "0903363448"
click at [74, 82] on div "07:57 [DATE]" at bounding box center [65, 82] width 54 height 9
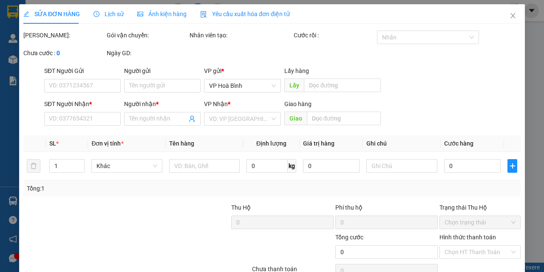
type input "0903363448"
type input "ĐIỀN"
type input "40.000"
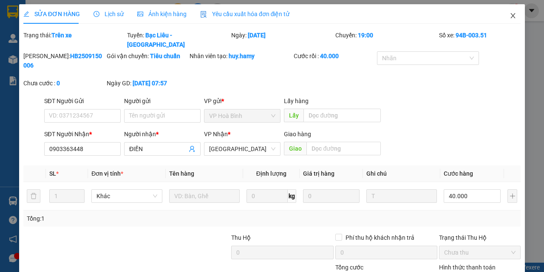
click at [511, 14] on icon "close" at bounding box center [513, 15] width 5 height 5
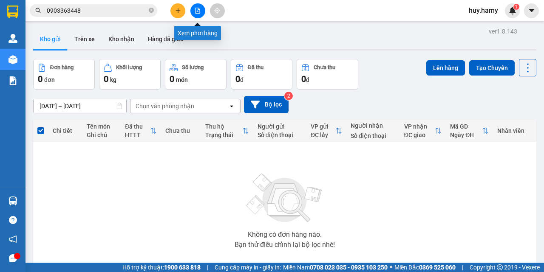
click at [198, 12] on icon "file-add" at bounding box center [198, 11] width 6 height 6
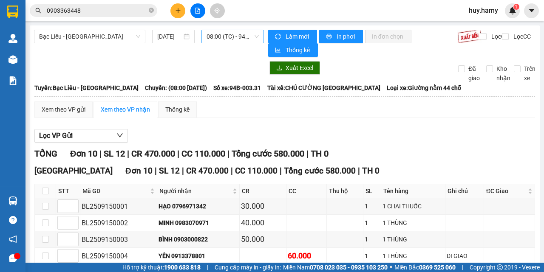
click at [239, 39] on span "08:00 (TC) - 94B-003.31" at bounding box center [232, 36] width 52 height 13
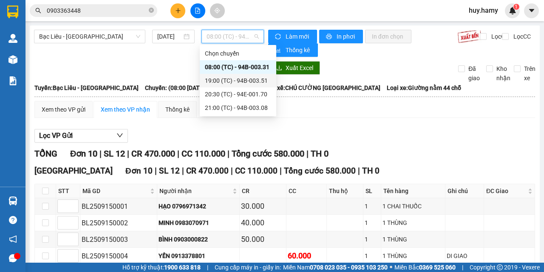
click at [257, 76] on div "19:00 (TC) - 94B-003.51" at bounding box center [238, 80] width 66 height 9
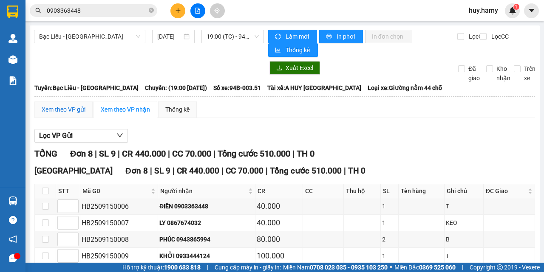
click at [66, 109] on div "Xem theo VP gửi" at bounding box center [64, 109] width 44 height 9
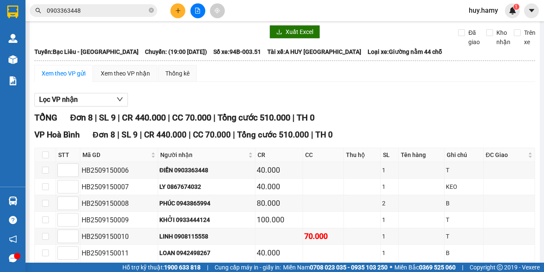
scroll to position [85, 0]
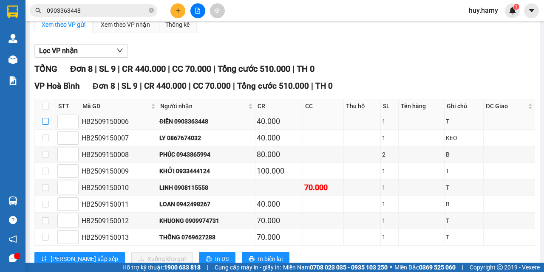
click at [45, 124] on input "checkbox" at bounding box center [45, 121] width 7 height 7
checkbox input "true"
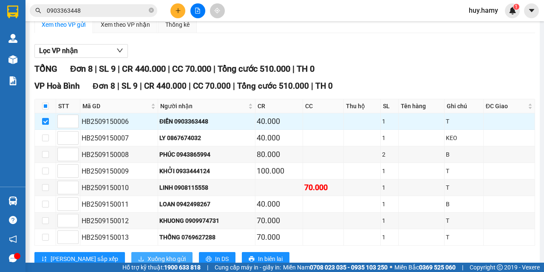
click at [147, 257] on span "Xuống kho gửi" at bounding box center [166, 258] width 38 height 9
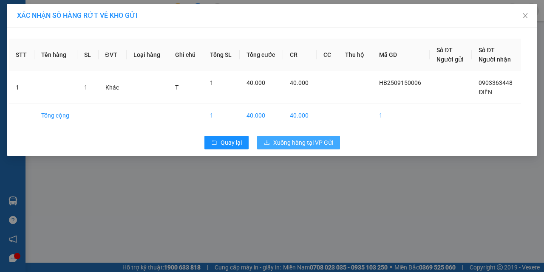
click at [289, 141] on span "Xuống hàng tại VP Gửi" at bounding box center [303, 142] width 60 height 9
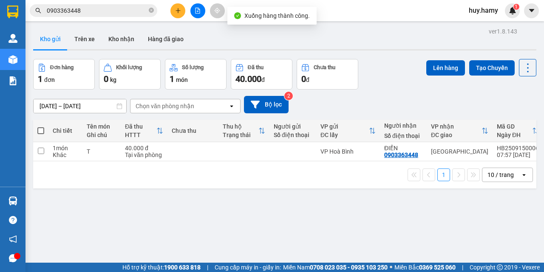
click at [39, 133] on span at bounding box center [40, 130] width 7 height 7
click at [41, 127] on input "checkbox" at bounding box center [41, 127] width 0 height 0
checkbox input "true"
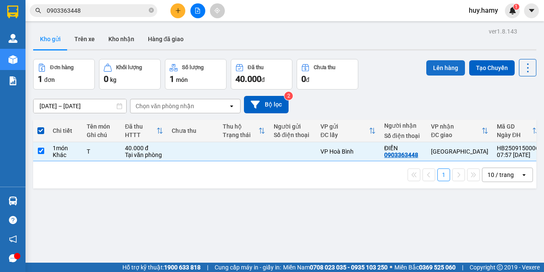
click at [438, 68] on button "Lên hàng" at bounding box center [445, 67] width 39 height 15
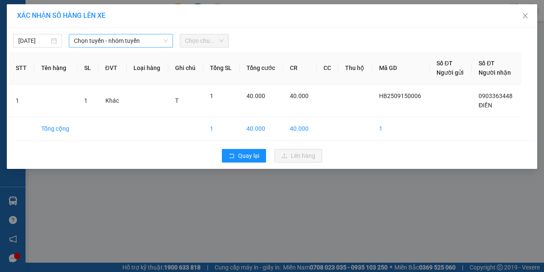
click at [134, 42] on span "Chọn tuyến - nhóm tuyến" at bounding box center [121, 40] width 94 height 13
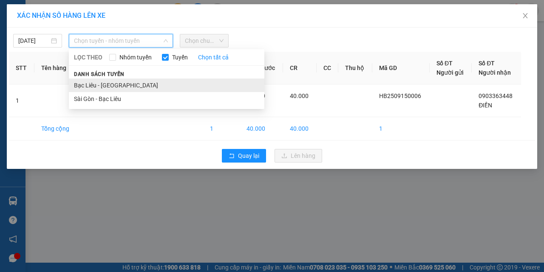
click at [127, 83] on li "Bạc Liêu - [GEOGRAPHIC_DATA]" at bounding box center [166, 86] width 195 height 14
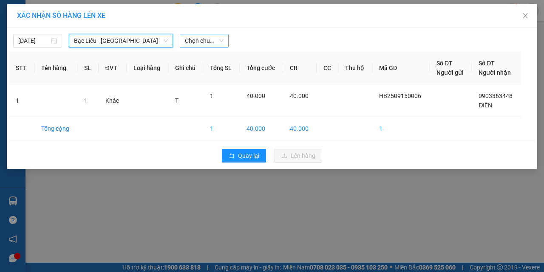
click at [207, 37] on span "Chọn chuyến" at bounding box center [204, 40] width 39 height 13
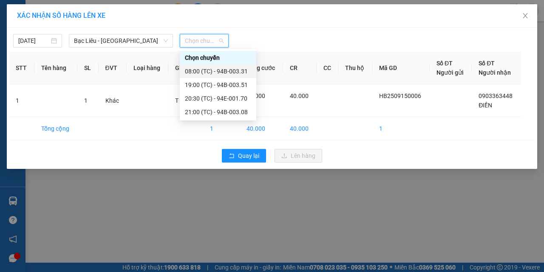
click at [223, 71] on div "08:00 (TC) - 94B-003.31" at bounding box center [218, 71] width 66 height 9
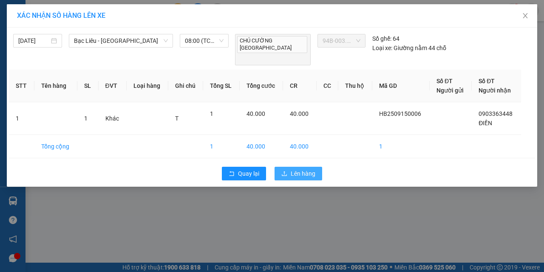
click at [304, 169] on span "Lên hàng" at bounding box center [303, 173] width 25 height 9
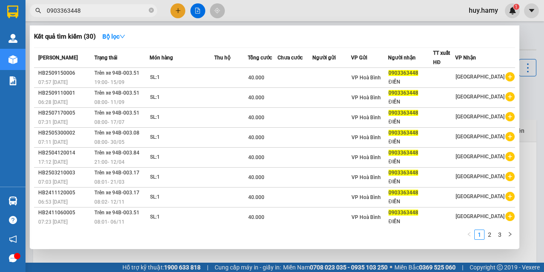
drag, startPoint x: 90, startPoint y: 9, endPoint x: 39, endPoint y: 20, distance: 52.2
click at [39, 18] on div "Kết quả tìm kiếm ( 30 ) Bộ lọc Mã ĐH Trạng thái Món hàng Thu hộ Tổng cước Chưa …" at bounding box center [83, 10] width 166 height 15
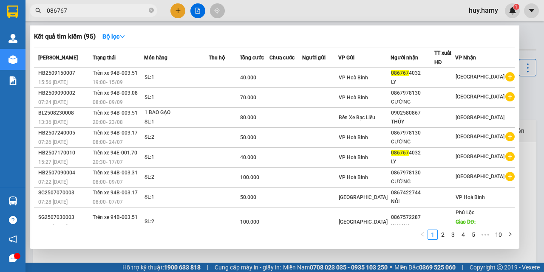
type input "0867674"
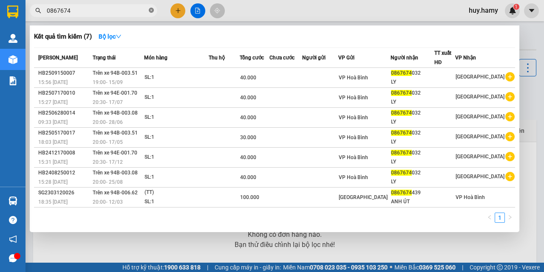
click at [149, 9] on icon "close-circle" at bounding box center [151, 10] width 5 height 5
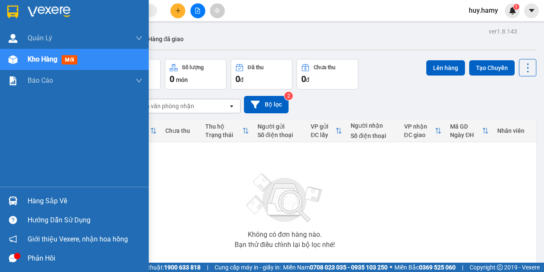
click at [44, 64] on div "Kho hàng mới" at bounding box center [54, 59] width 53 height 11
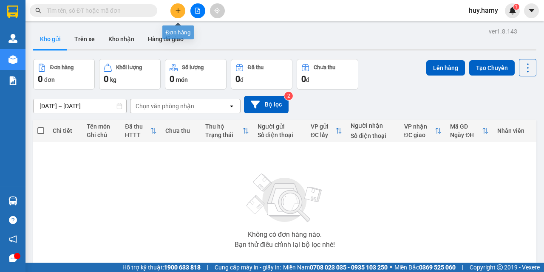
click at [178, 12] on icon "plus" at bounding box center [178, 11] width 6 height 6
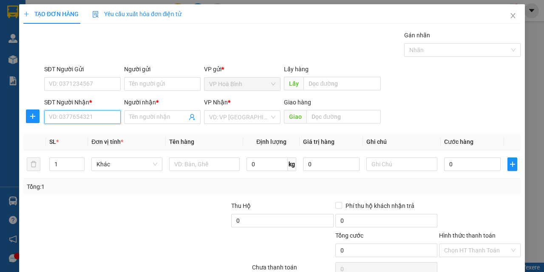
click at [83, 115] on input "SĐT Người Nhận *" at bounding box center [82, 117] width 76 height 14
type input "0916196675"
click at [81, 132] on div "0916196675 - MỊ" at bounding box center [81, 134] width 65 height 9
type input "MỊ"
type input "50.000"
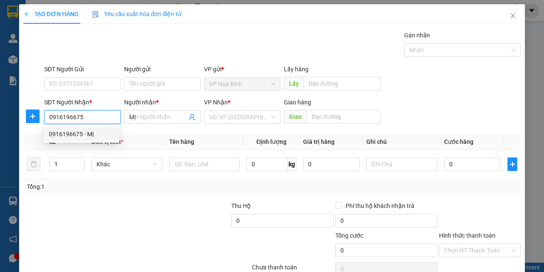
type input "50.000"
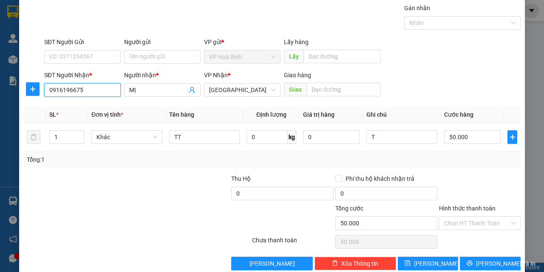
scroll to position [42, 0]
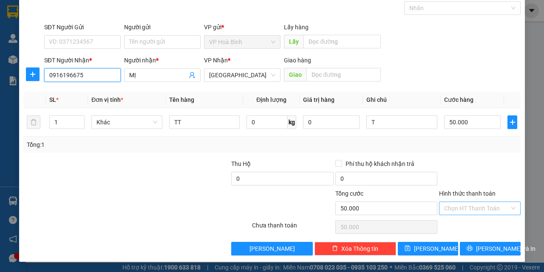
type input "0916196675"
click at [469, 209] on input "Hình thức thanh toán" at bounding box center [476, 208] width 65 height 13
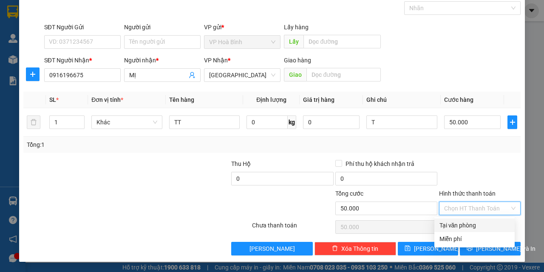
click at [468, 224] on div "Tại văn phòng" at bounding box center [474, 225] width 70 height 9
type input "0"
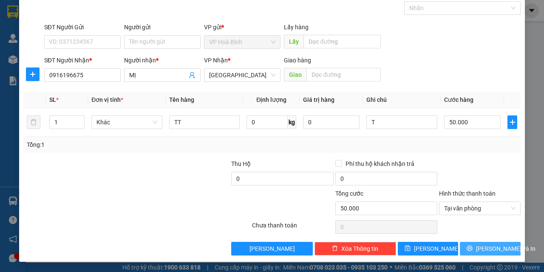
click at [480, 249] on span "[PERSON_NAME] và In" at bounding box center [505, 248] width 59 height 9
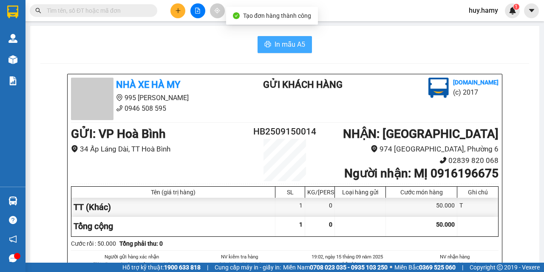
click at [283, 42] on span "In mẫu A5" at bounding box center [289, 44] width 31 height 11
click at [284, 50] on button "In mẫu A5" at bounding box center [284, 44] width 54 height 17
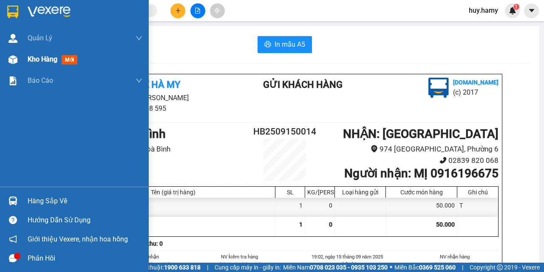
click at [39, 59] on span "Kho hàng" at bounding box center [43, 59] width 30 height 8
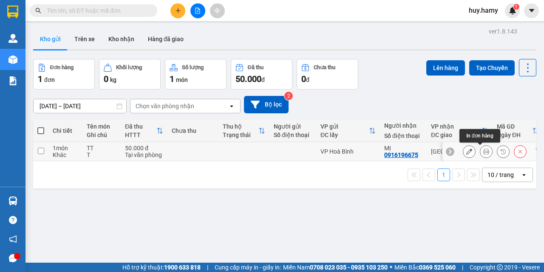
click at [483, 151] on icon at bounding box center [486, 152] width 6 height 6
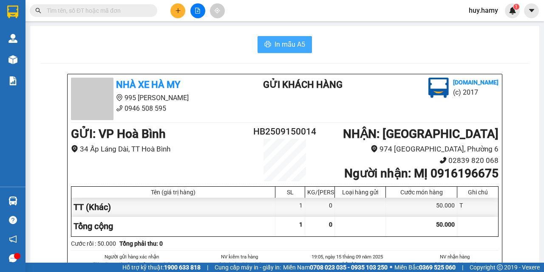
click at [289, 47] on span "In mẫu A5" at bounding box center [289, 44] width 31 height 11
click at [178, 14] on button at bounding box center [177, 10] width 15 height 15
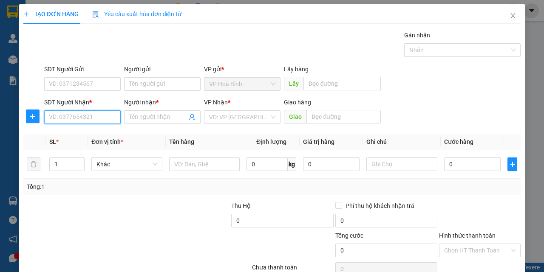
click at [105, 112] on input "SĐT Người Nhận *" at bounding box center [82, 117] width 76 height 14
click at [73, 131] on div "0939291414 - SƯƠNG" at bounding box center [81, 134] width 65 height 9
type input "0939291414"
type input "SƯƠNG"
type input "50.000"
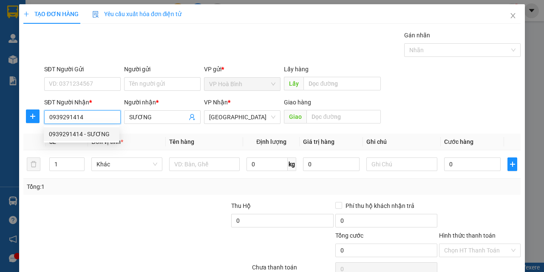
type input "50.000"
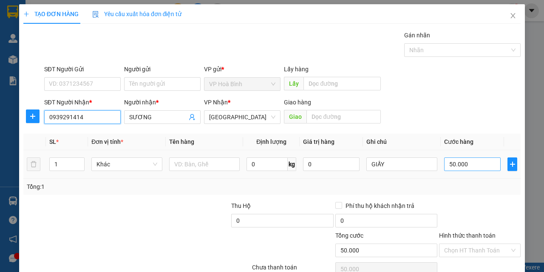
type input "0939291414"
click at [455, 168] on input "50.000" at bounding box center [472, 165] width 56 height 14
type input "7"
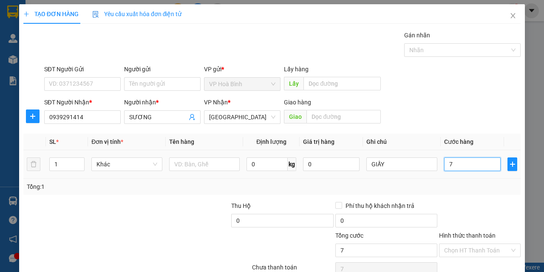
type input "70"
type input "700"
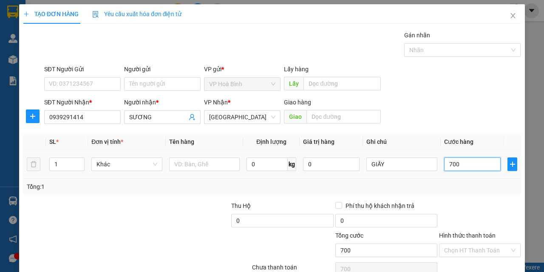
type input "7.000"
type input "70.000"
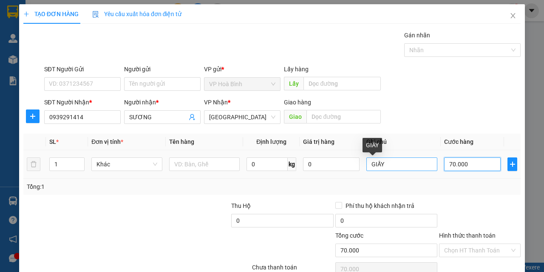
type input "70.000"
drag, startPoint x: 368, startPoint y: 164, endPoint x: 384, endPoint y: 166, distance: 16.3
click at [384, 166] on input "GIẤY" at bounding box center [401, 165] width 71 height 14
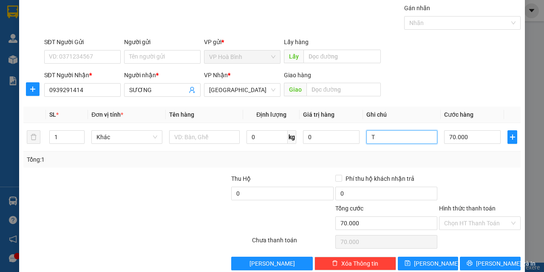
scroll to position [42, 0]
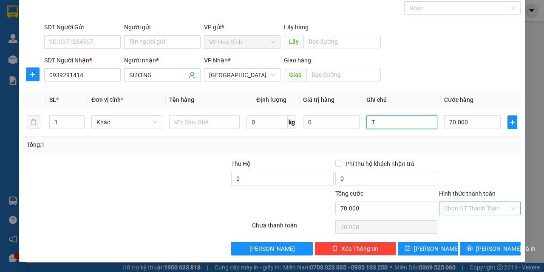
type input "T"
click at [468, 203] on input "Hình thức thanh toán" at bounding box center [476, 208] width 65 height 13
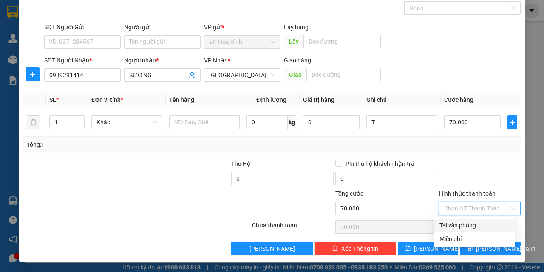
click at [470, 223] on div "Tại văn phòng" at bounding box center [474, 225] width 70 height 9
type input "0"
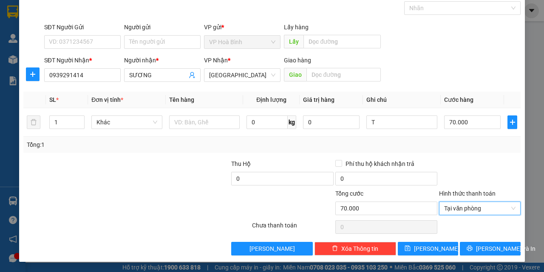
click at [480, 241] on div "Transit Pickup Surcharge Ids Transit Deliver Surcharge Ids Transit Deliver Surc…" at bounding box center [271, 122] width 497 height 267
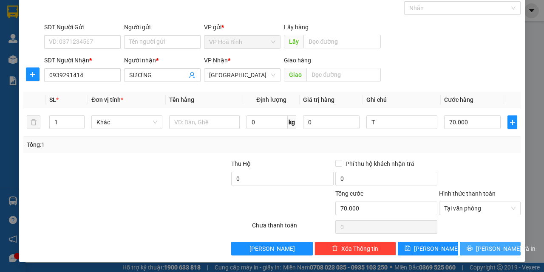
click at [479, 246] on span "[PERSON_NAME] và In" at bounding box center [505, 248] width 59 height 9
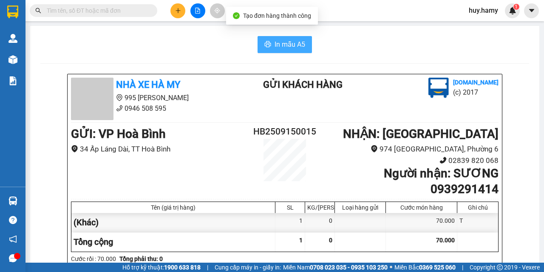
click at [290, 51] on button "In mẫu A5" at bounding box center [284, 44] width 54 height 17
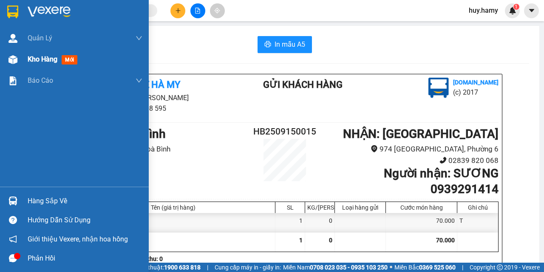
click at [37, 57] on span "Kho hàng" at bounding box center [43, 59] width 30 height 8
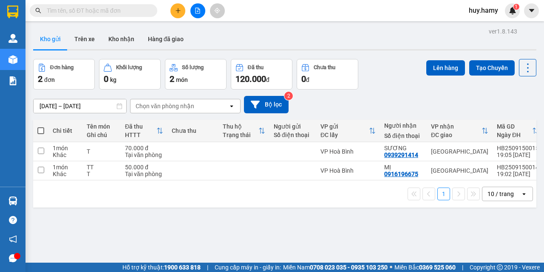
click at [40, 133] on span at bounding box center [40, 130] width 7 height 7
click at [41, 127] on input "checkbox" at bounding box center [41, 127] width 0 height 0
checkbox input "true"
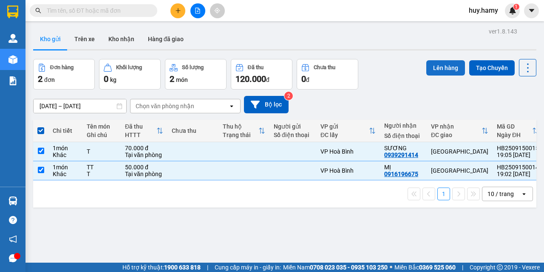
click at [432, 68] on button "Lên hàng" at bounding box center [445, 67] width 39 height 15
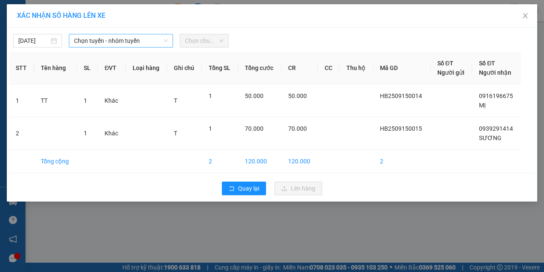
click at [108, 45] on span "Chọn tuyến - nhóm tuyến" at bounding box center [121, 40] width 94 height 13
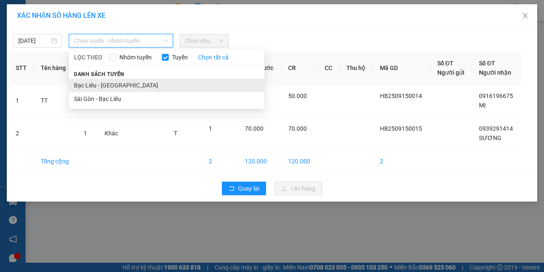
drag, startPoint x: 110, startPoint y: 83, endPoint x: 212, endPoint y: 67, distance: 102.8
click at [114, 84] on li "Bạc Liêu - [GEOGRAPHIC_DATA]" at bounding box center [166, 86] width 195 height 14
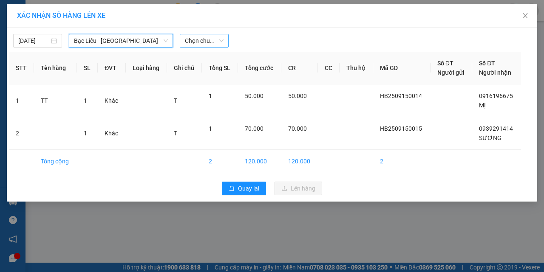
click at [215, 38] on span "Chọn chuyến" at bounding box center [204, 40] width 39 height 13
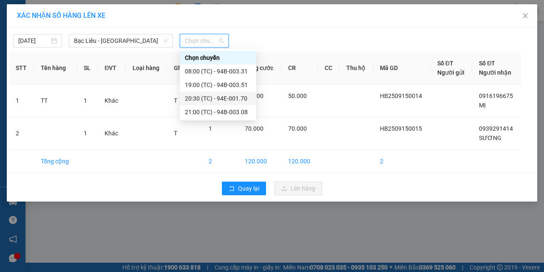
click at [237, 98] on div "20:30 (TC) - 94E-001.70" at bounding box center [218, 98] width 66 height 9
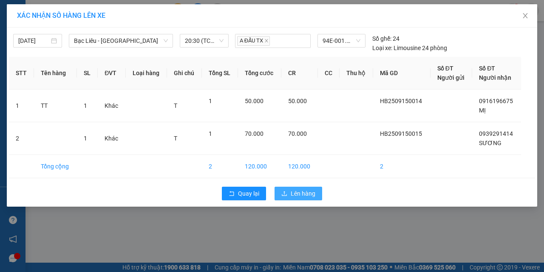
click at [296, 198] on span "Lên hàng" at bounding box center [303, 193] width 25 height 9
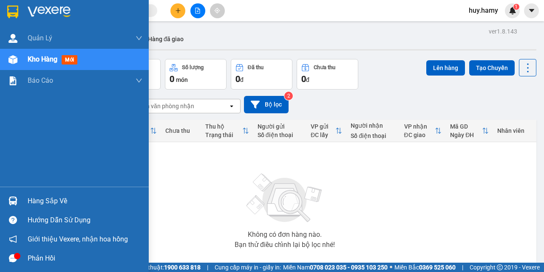
click at [43, 60] on span "Kho hàng" at bounding box center [43, 59] width 30 height 8
click at [54, 200] on div "Hàng sắp về" at bounding box center [85, 201] width 115 height 13
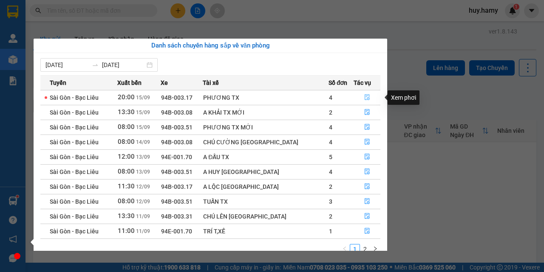
click at [364, 95] on icon "file-done" at bounding box center [367, 97] width 6 height 6
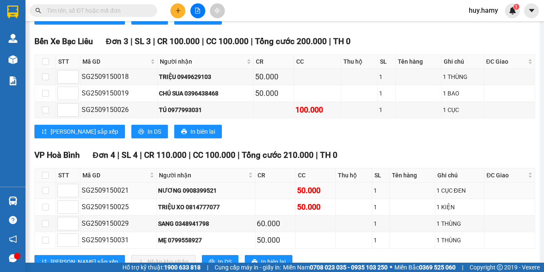
scroll to position [354, 0]
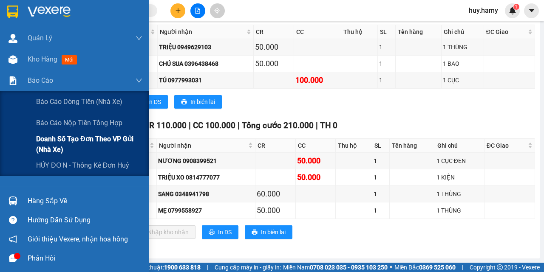
click at [68, 136] on span "Doanh số tạo đơn theo VP gửi (nhà xe)" at bounding box center [89, 144] width 106 height 21
